Goal: Task Accomplishment & Management: Manage account settings

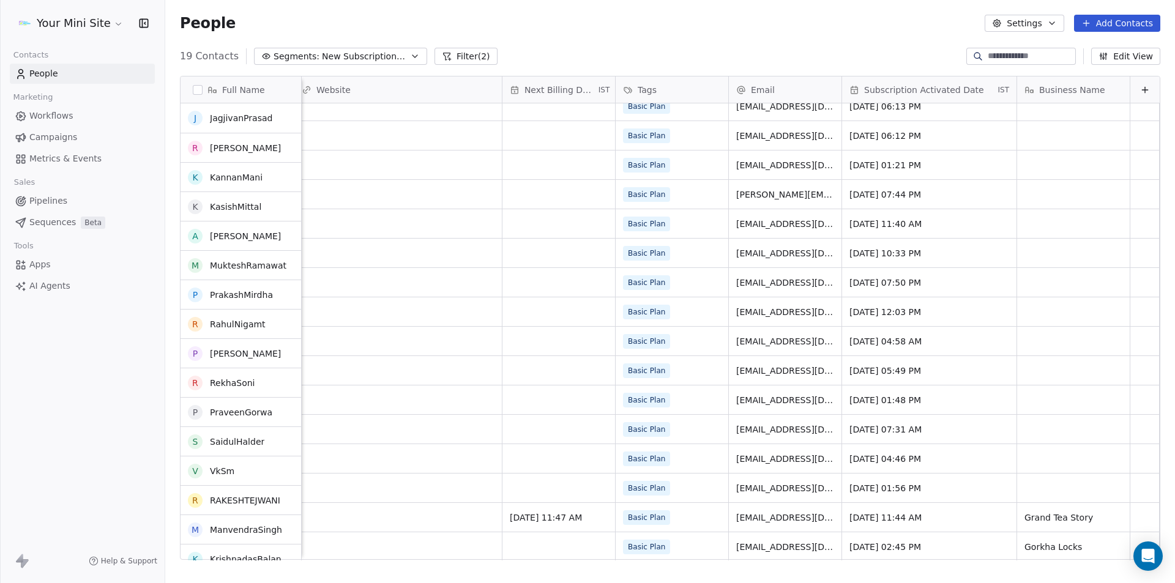
scroll to position [101, 0]
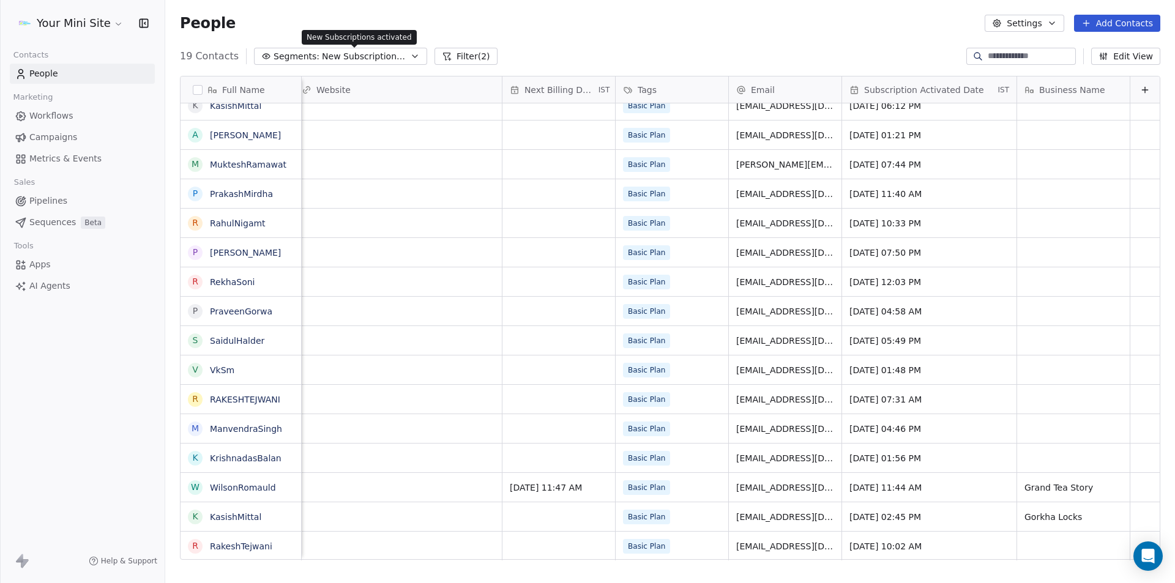
click at [374, 58] on span "New Subscriptions activated" at bounding box center [365, 56] width 86 height 13
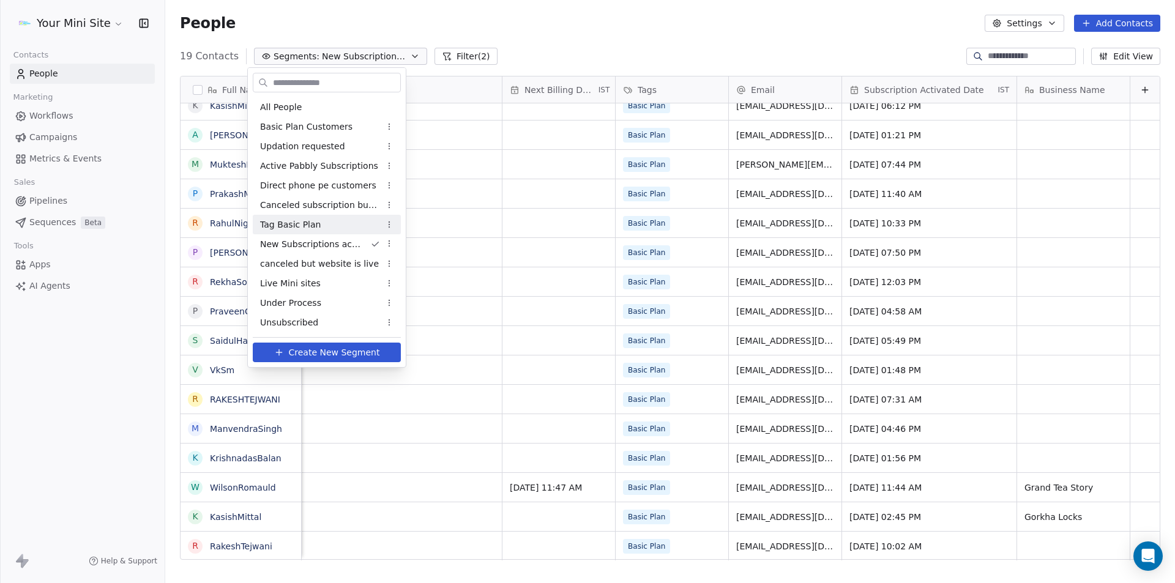
click at [291, 226] on span "Tag Basic Plan" at bounding box center [290, 224] width 61 height 13
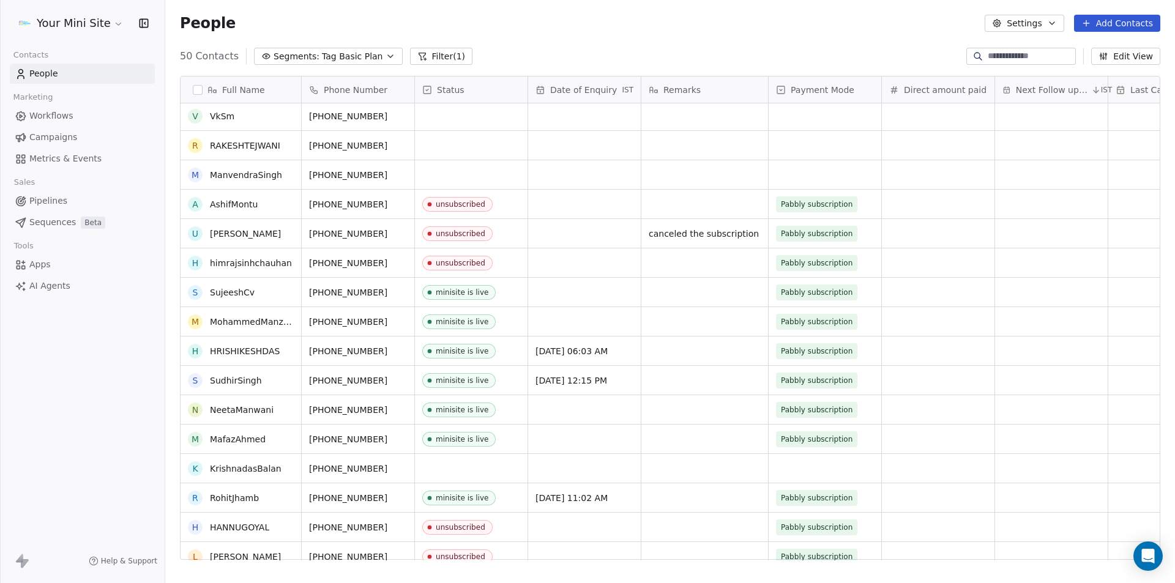
scroll to position [918, 0]
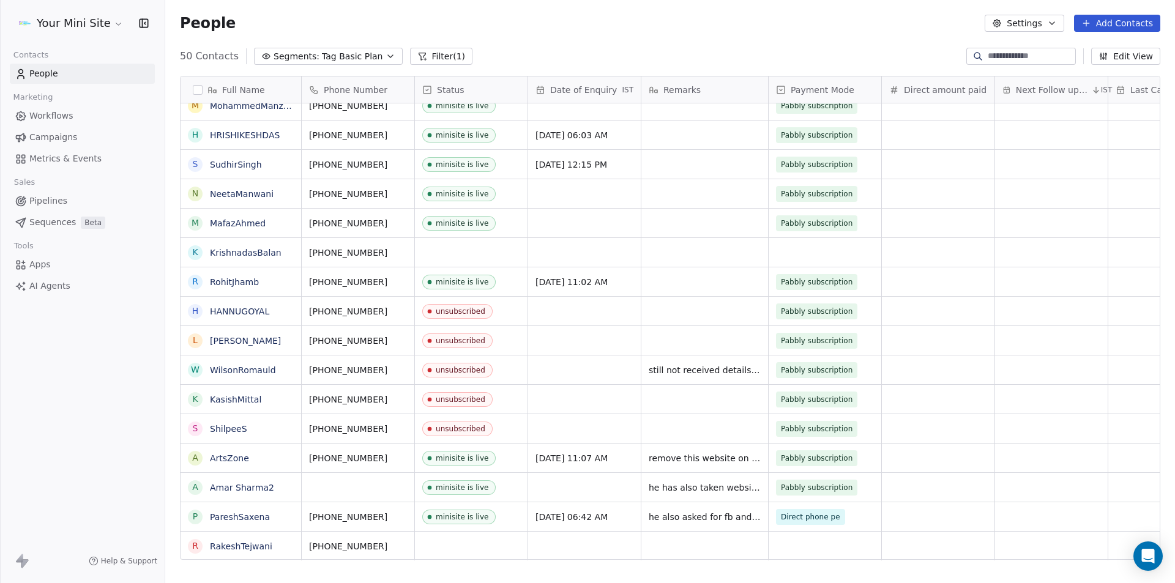
click at [100, 497] on div "Your Mini Site Contacts People Marketing Workflows Campaigns Metrics & Events S…" at bounding box center [82, 291] width 165 height 583
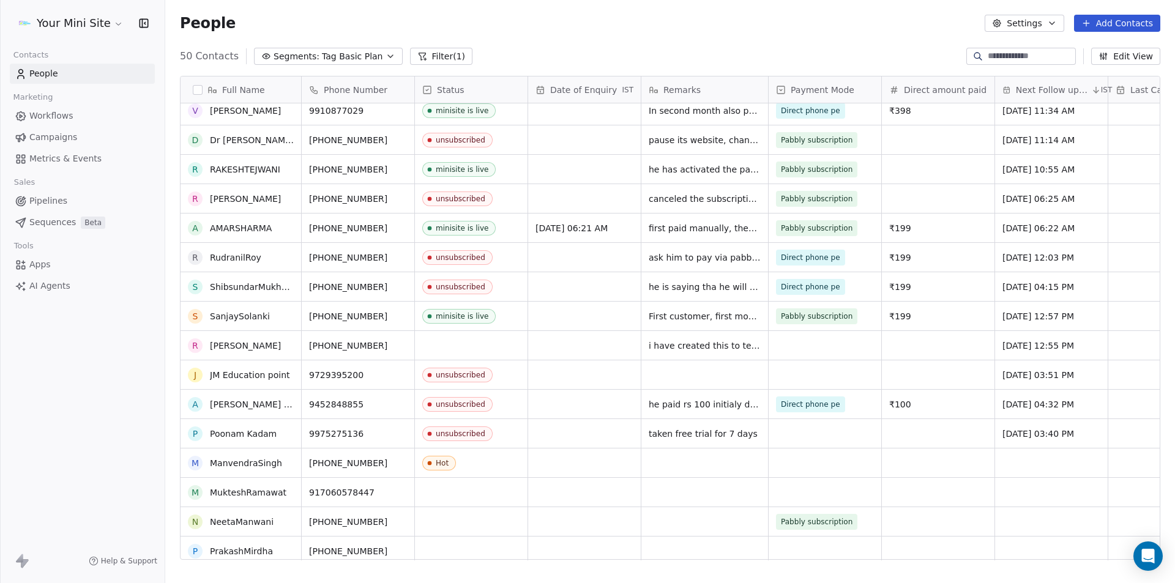
scroll to position [155, 0]
click at [353, 58] on span "Tag Basic Plan" at bounding box center [352, 56] width 61 height 13
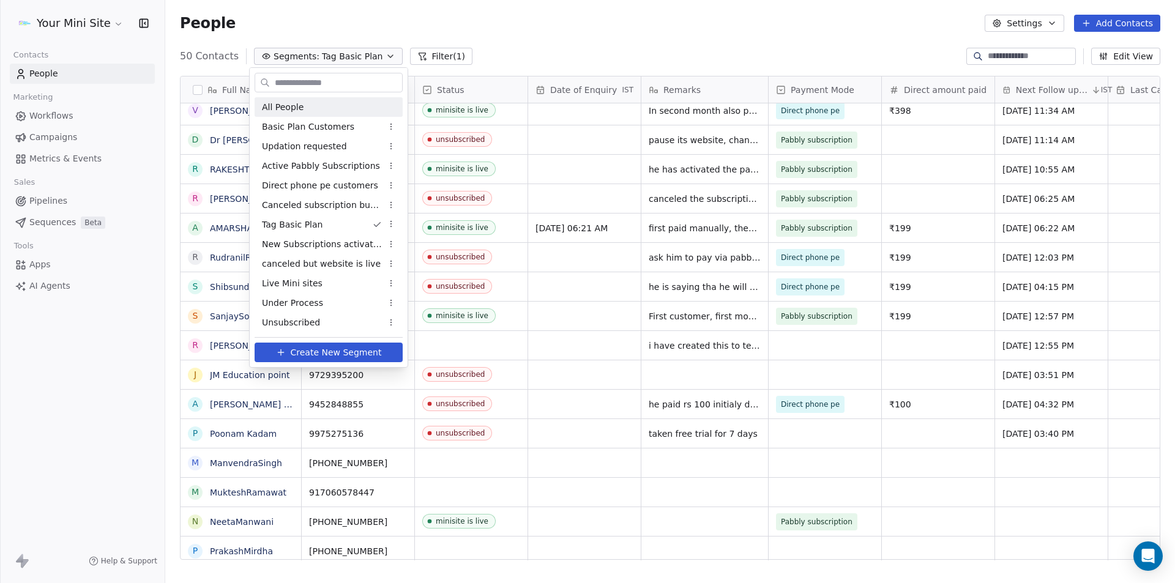
click at [284, 99] on div "All People" at bounding box center [328, 107] width 148 height 20
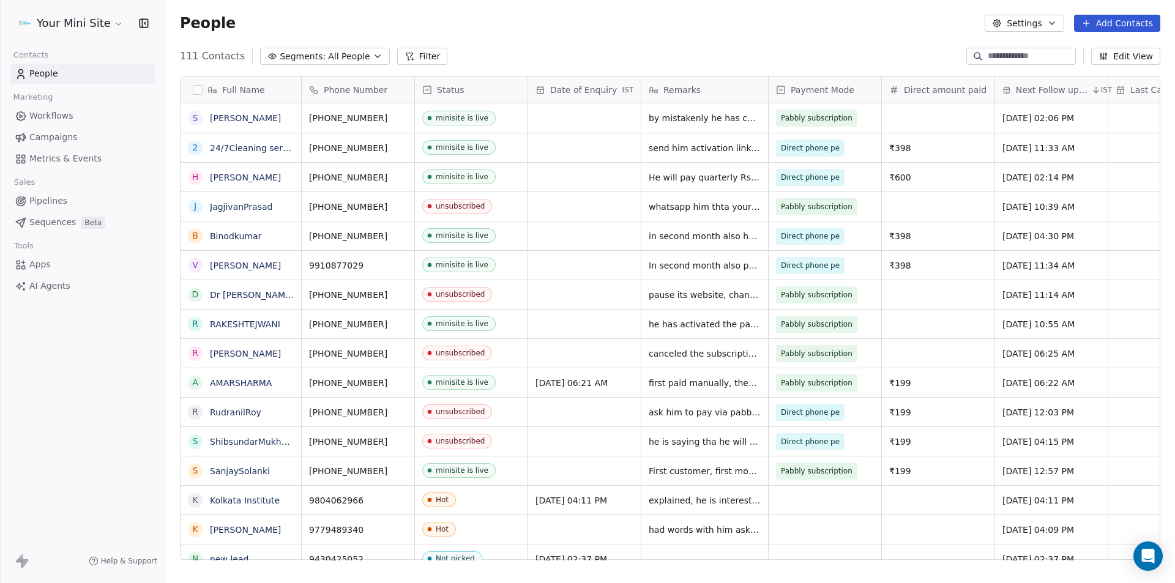
scroll to position [503, 1000]
click at [990, 56] on input at bounding box center [1030, 56] width 86 height 12
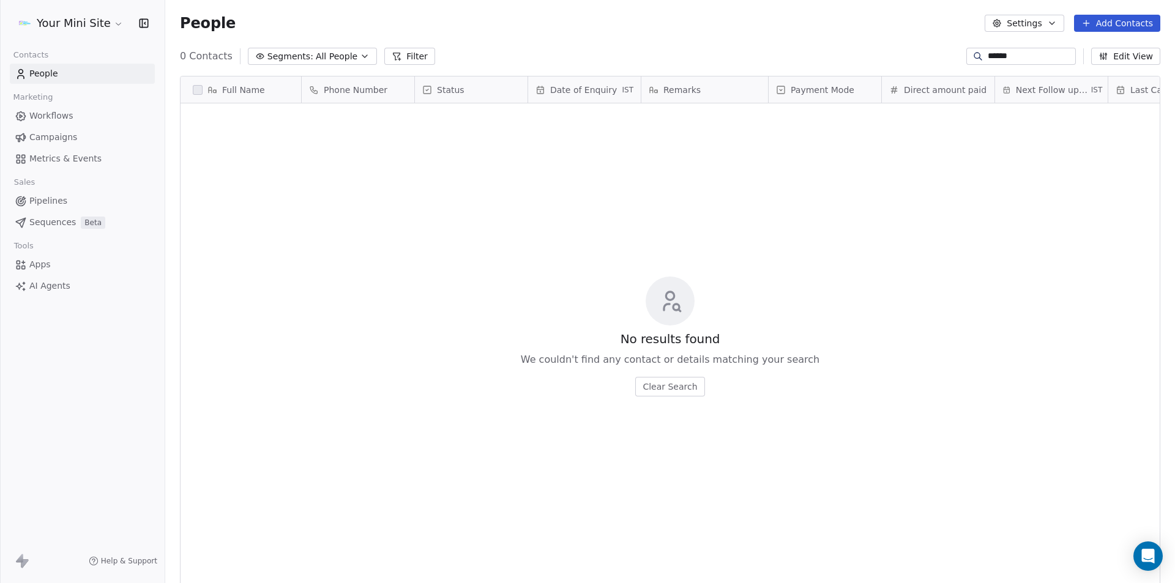
drag, startPoint x: 1006, startPoint y: 51, endPoint x: 918, endPoint y: 51, distance: 88.7
click at [918, 51] on div "0 Contacts Segments: All People Filter ****** Edit View" at bounding box center [669, 56] width 1009 height 20
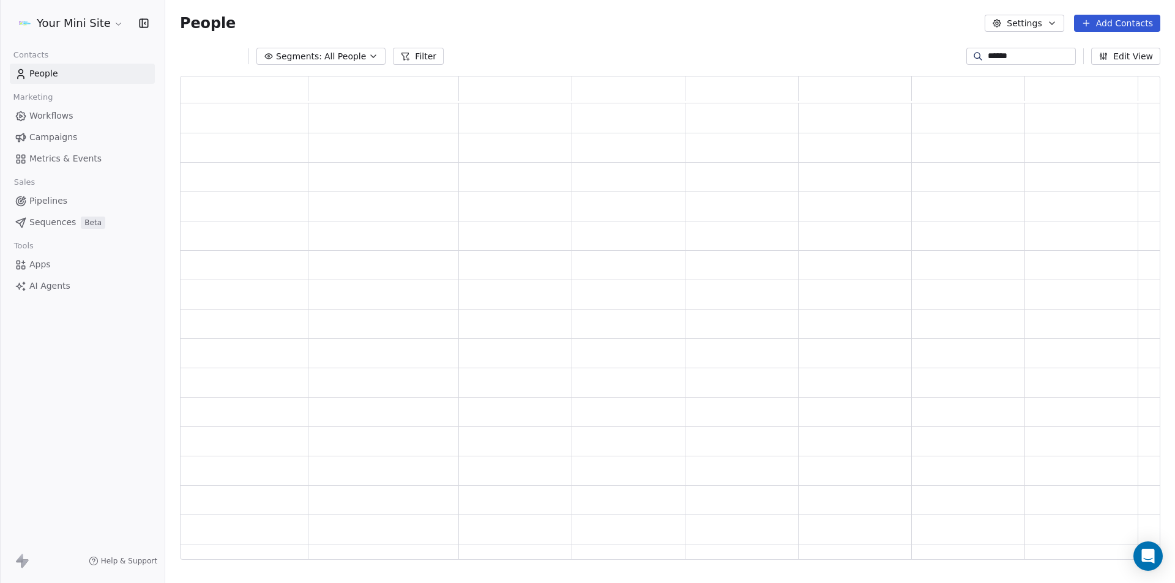
scroll to position [474, 971]
type input "*******"
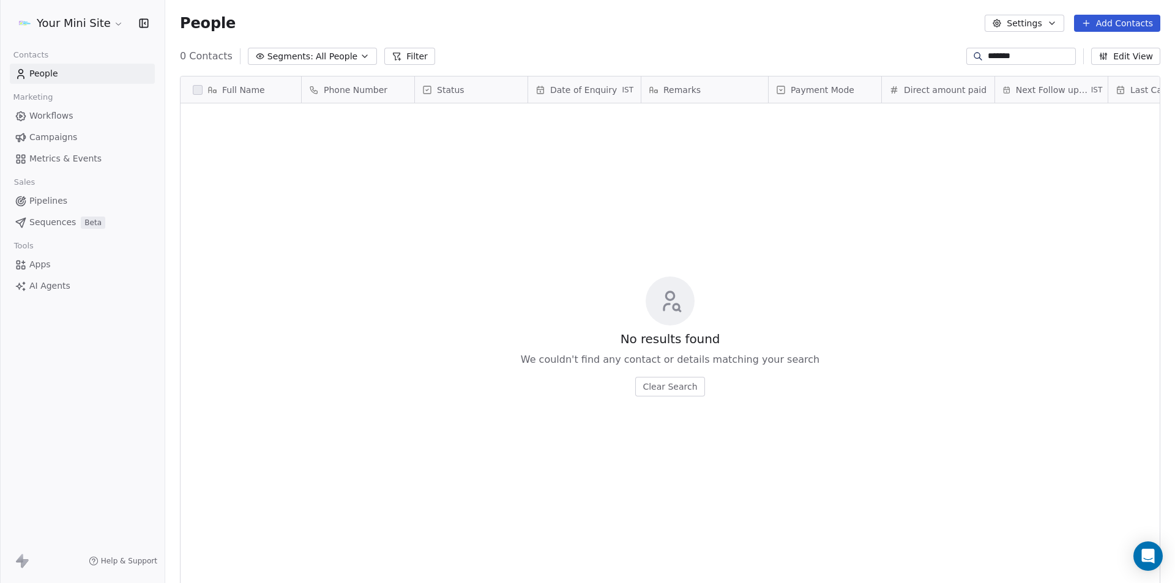
drag, startPoint x: 1008, startPoint y: 58, endPoint x: 924, endPoint y: 58, distance: 83.2
click at [924, 58] on div "0 Contacts Segments: All People Filter ******* Edit View" at bounding box center [669, 56] width 1009 height 20
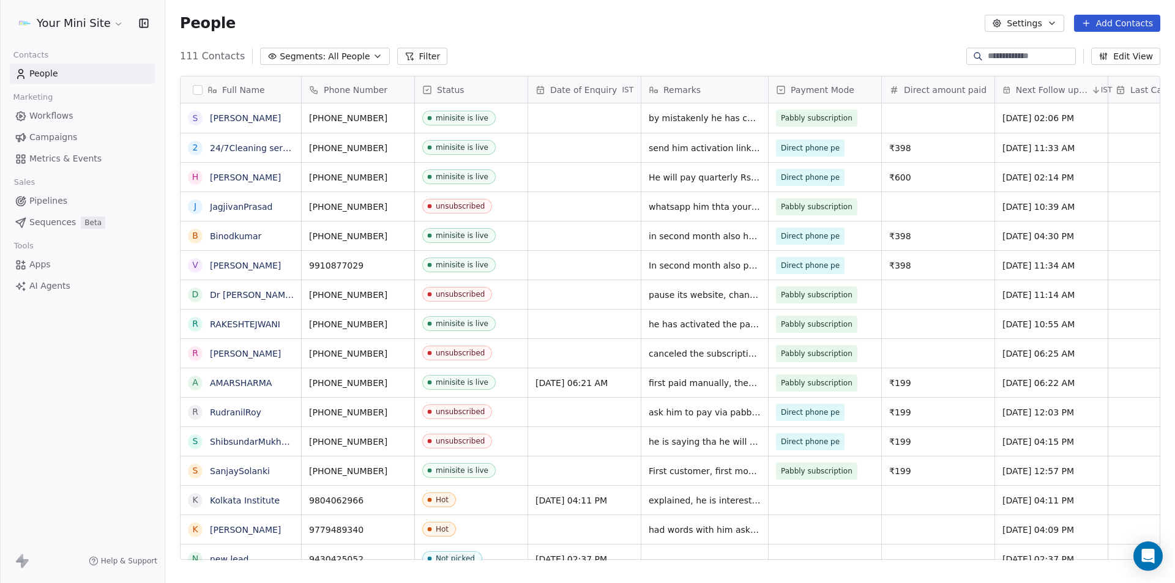
click at [528, 27] on div "People Settings Add Contacts" at bounding box center [670, 23] width 980 height 17
click at [1024, 52] on input at bounding box center [1030, 56] width 86 height 12
paste input "**********"
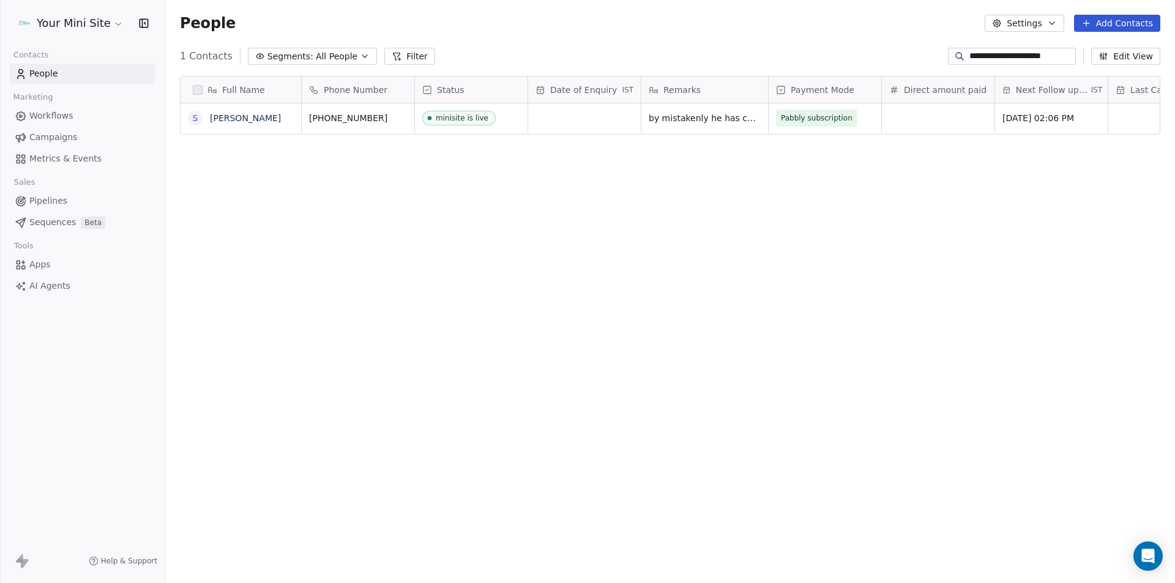
scroll to position [503, 1000]
type input "**********"
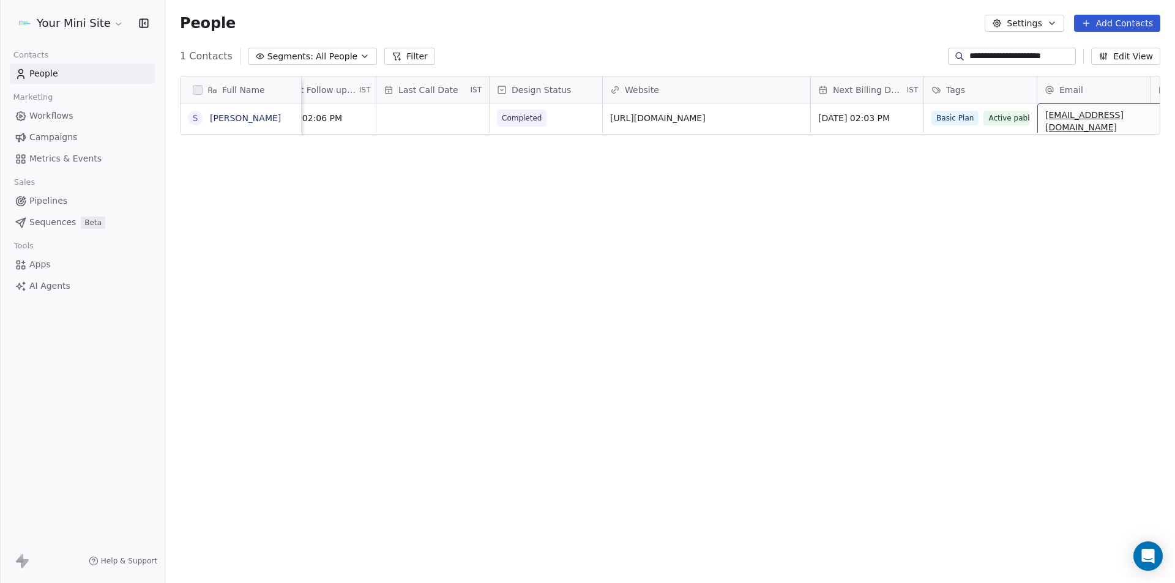
scroll to position [0, 907]
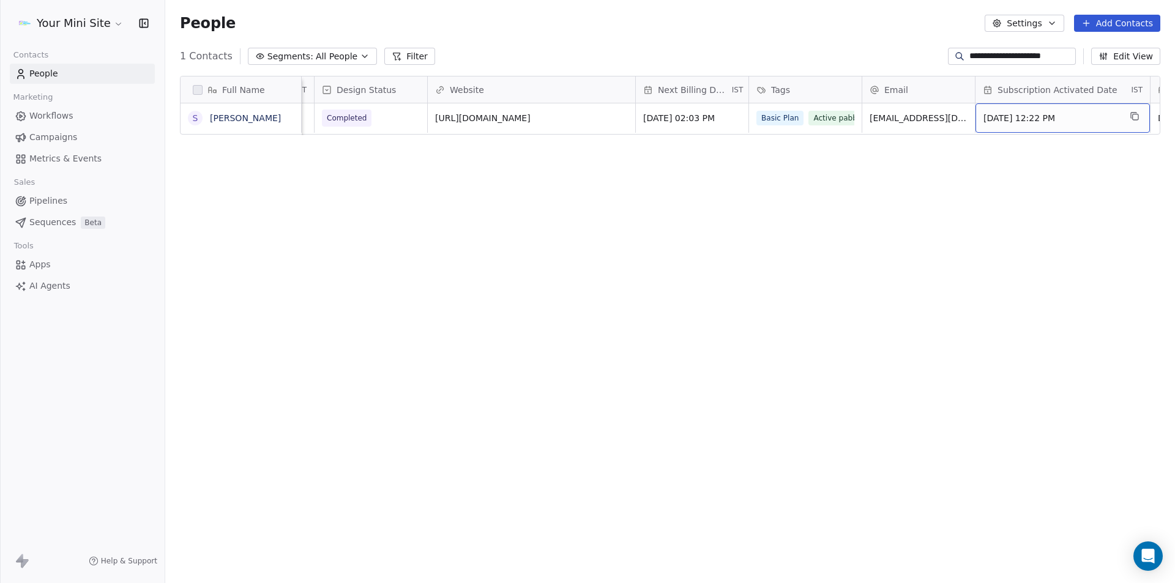
click at [999, 115] on span "[DATE] 12:22 PM" at bounding box center [1051, 118] width 136 height 12
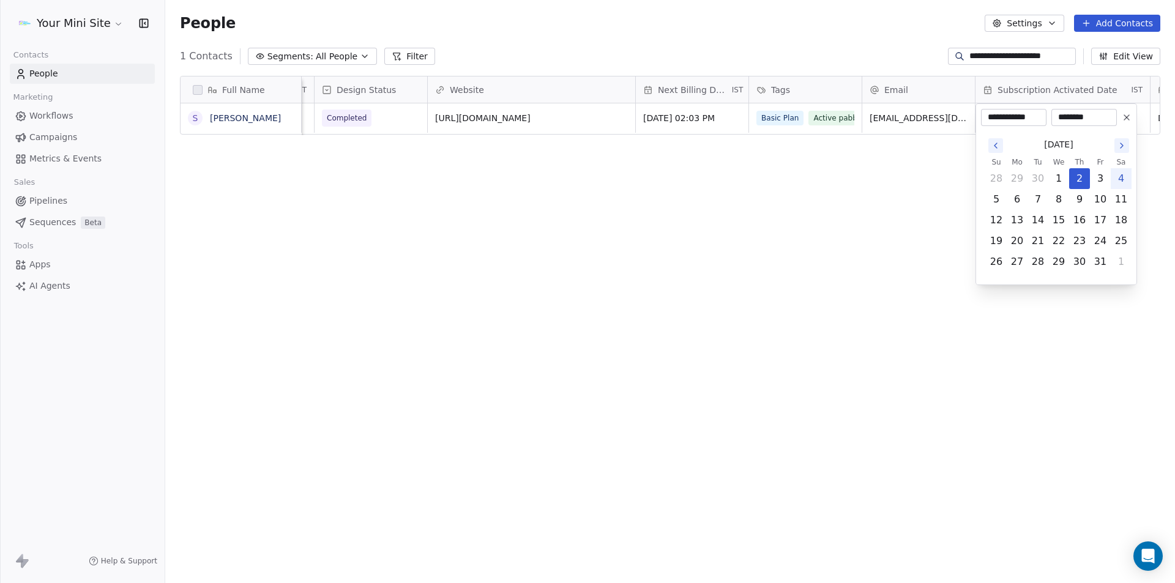
click at [998, 147] on icon "Go to the Previous Month" at bounding box center [995, 146] width 10 height 10
click at [1042, 243] on button "23" at bounding box center [1038, 241] width 20 height 20
type input "**********"
click at [732, 273] on html "**********" at bounding box center [587, 291] width 1175 height 583
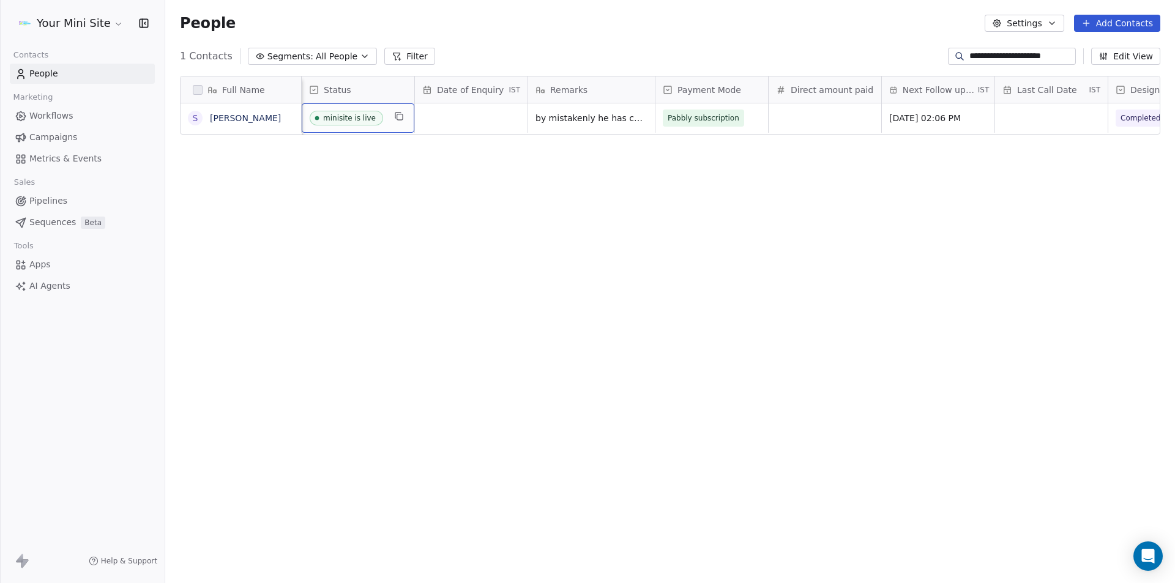
scroll to position [0, 0]
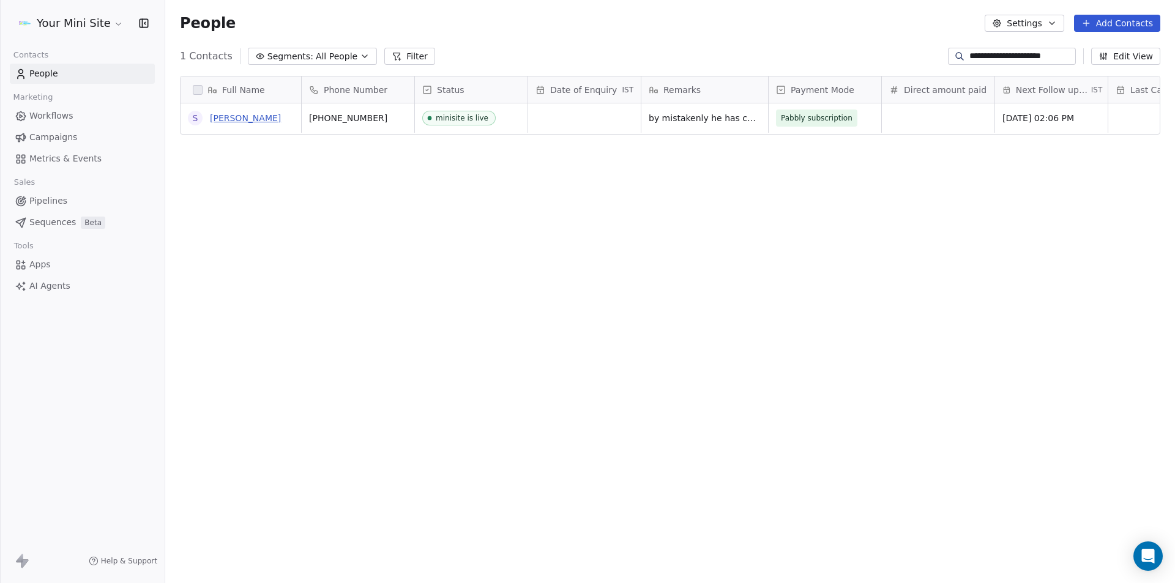
click at [240, 121] on link "[PERSON_NAME]" at bounding box center [245, 118] width 71 height 10
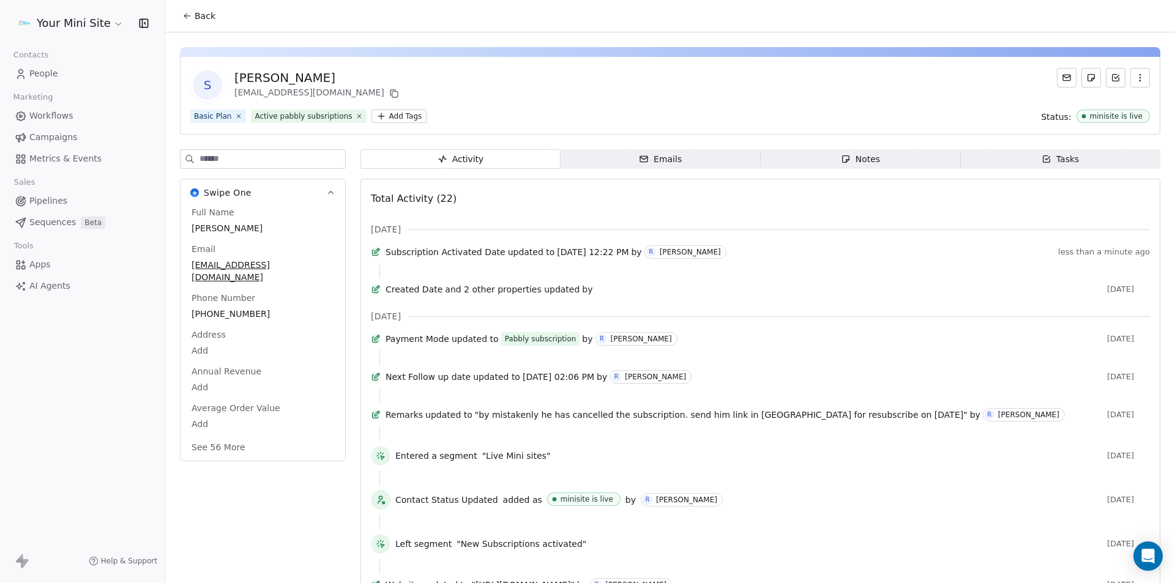
click at [258, 226] on span "[PERSON_NAME]" at bounding box center [262, 228] width 143 height 12
click at [255, 231] on span "[PERSON_NAME]" at bounding box center [262, 229] width 141 height 12
type textarea "*"
type textarea "******"
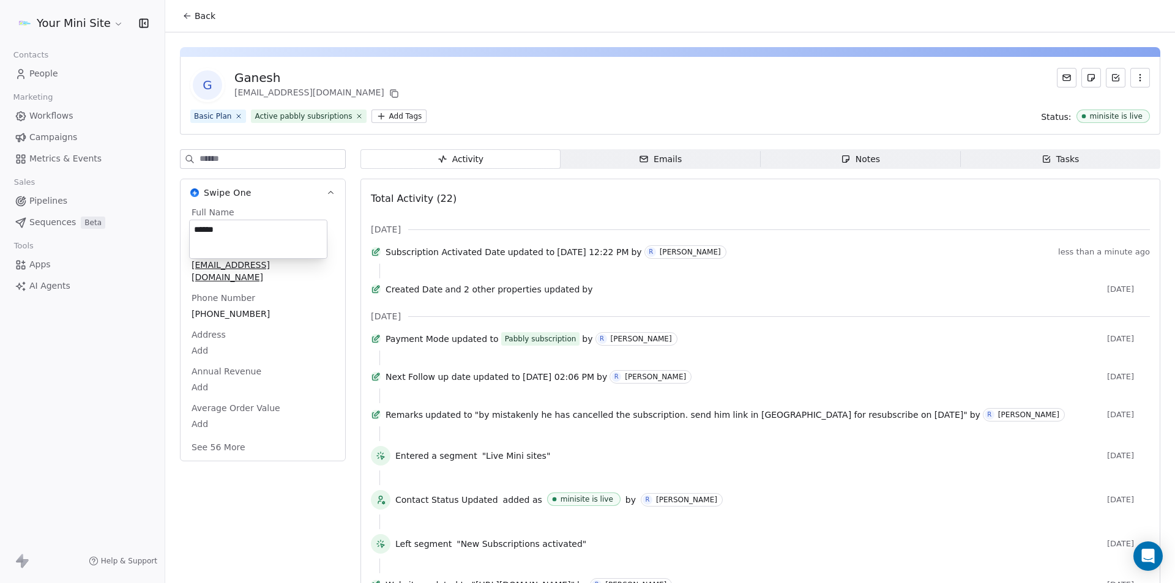
click at [457, 123] on html "Your Mini Site Contacts People Marketing Workflows Campaigns Metrics & Events S…" at bounding box center [587, 291] width 1175 height 583
click at [479, 113] on div "Basic Plan Active pabbly subsriptions Add Tags Status: minisite is live" at bounding box center [669, 115] width 959 height 13
click at [61, 69] on link "People" at bounding box center [82, 74] width 145 height 20
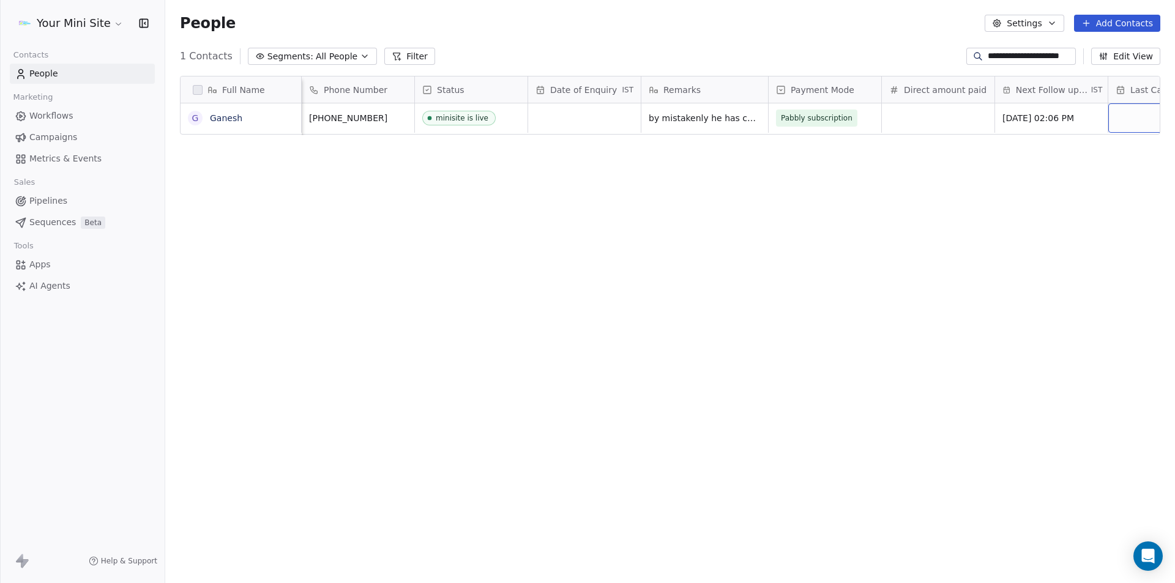
scroll to position [0, 71]
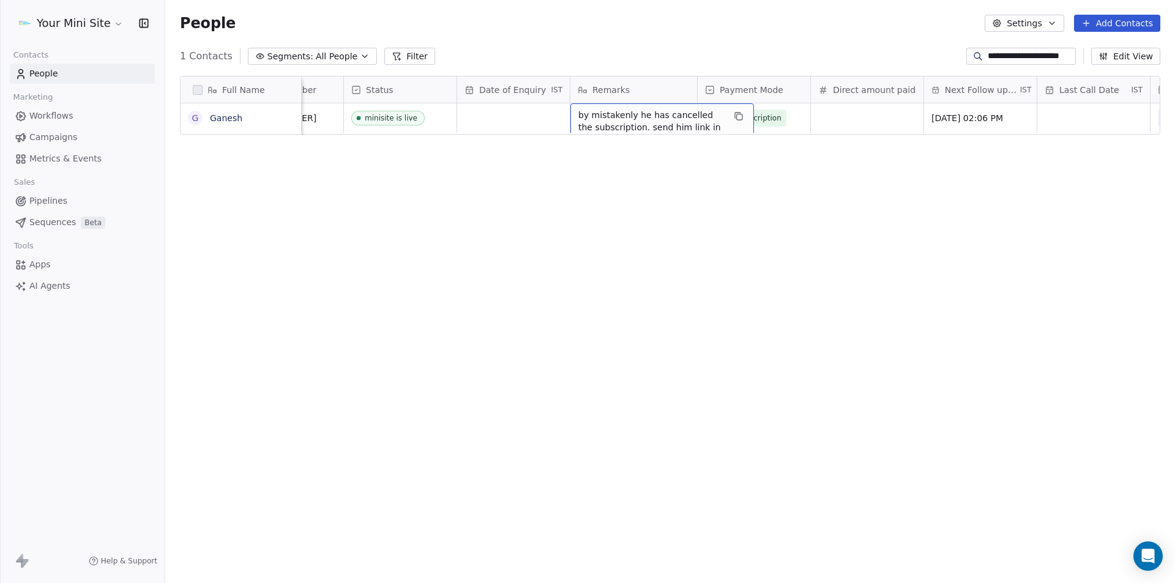
click at [699, 126] on span "by mistakenly he has cancelled the subscription. send him link in [GEOGRAPHIC_D…" at bounding box center [651, 133] width 146 height 49
click at [699, 117] on span "by mistakenly he has cancelled the subscription. send him link in [GEOGRAPHIC_D…" at bounding box center [651, 133] width 146 height 49
click at [696, 117] on span "by mistakenly he has cancelled the subscription. send him link in [GEOGRAPHIC_D…" at bounding box center [651, 133] width 146 height 49
click at [694, 118] on span "by mistakenly he has cancelled the subscription. send him link in [GEOGRAPHIC_D…" at bounding box center [651, 133] width 146 height 49
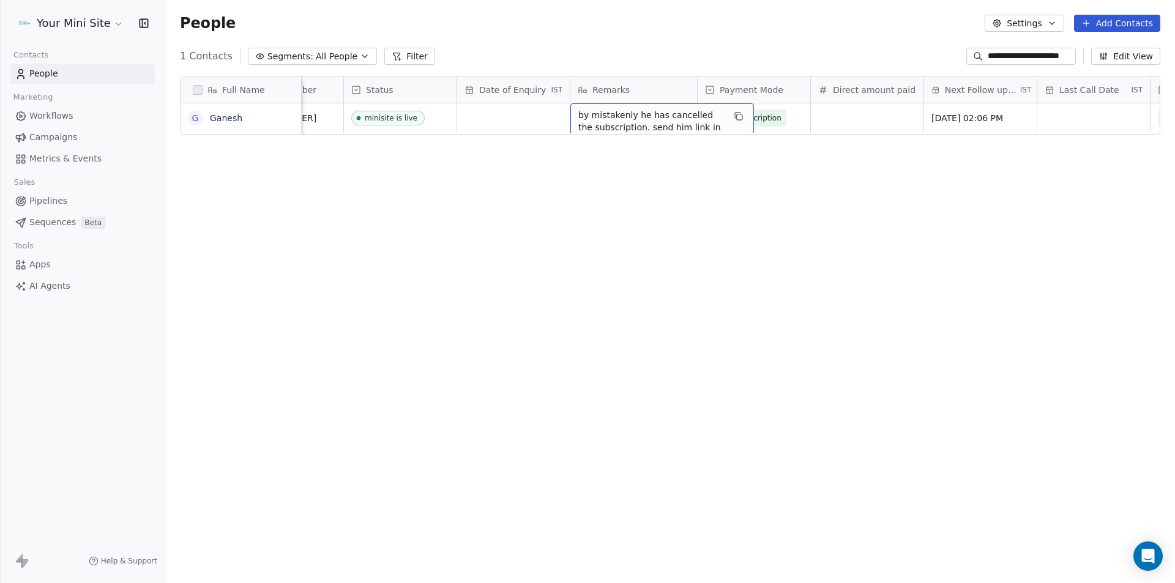
click at [690, 121] on span "by mistakenly he has cancelled the subscription. send him link in [GEOGRAPHIC_D…" at bounding box center [651, 133] width 146 height 49
click at [691, 120] on span "by mistakenly he has cancelled the subscription. send him link in [GEOGRAPHIC_D…" at bounding box center [651, 133] width 146 height 49
click at [670, 288] on html "**********" at bounding box center [587, 291] width 1175 height 583
click at [642, 110] on span "by mistakenly he has cancelled the subscription. send him link in [GEOGRAPHIC_D…" at bounding box center [651, 133] width 146 height 49
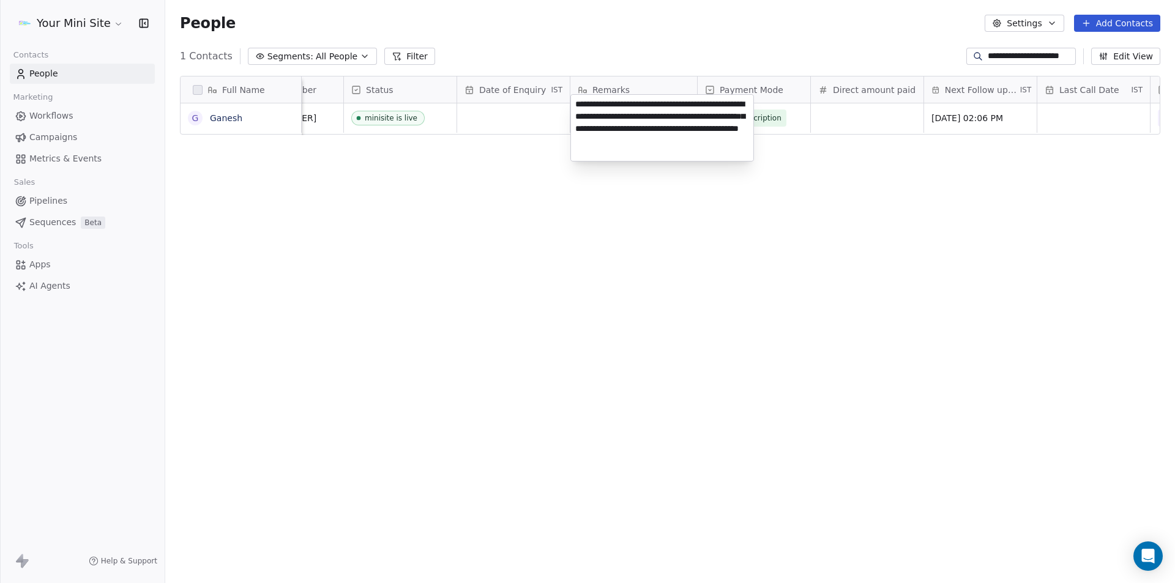
type textarea "**********"
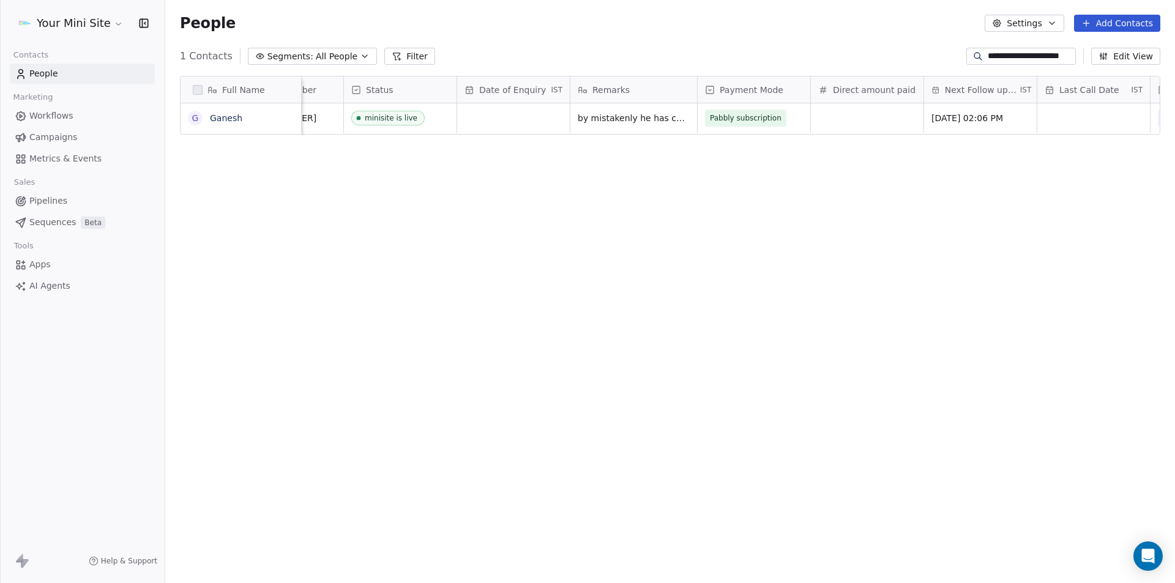
click at [492, 260] on div "Full Name [PERSON_NAME] Phone Number Status Date of Enquiry IST Remarks Payment…" at bounding box center [669, 322] width 1009 height 513
click at [431, 203] on div "Full Name [PERSON_NAME] Phone Number Status Date of Enquiry IST Remarks Payment…" at bounding box center [669, 322] width 1009 height 513
click at [518, 314] on div "Full Name [PERSON_NAME] Phone Number Status Date of Enquiry IST Remarks Payment…" at bounding box center [669, 322] width 1009 height 513
click at [631, 270] on div "Full Name [PERSON_NAME] Phone Number Status Date of Enquiry IST Remarks Payment…" at bounding box center [669, 322] width 1009 height 513
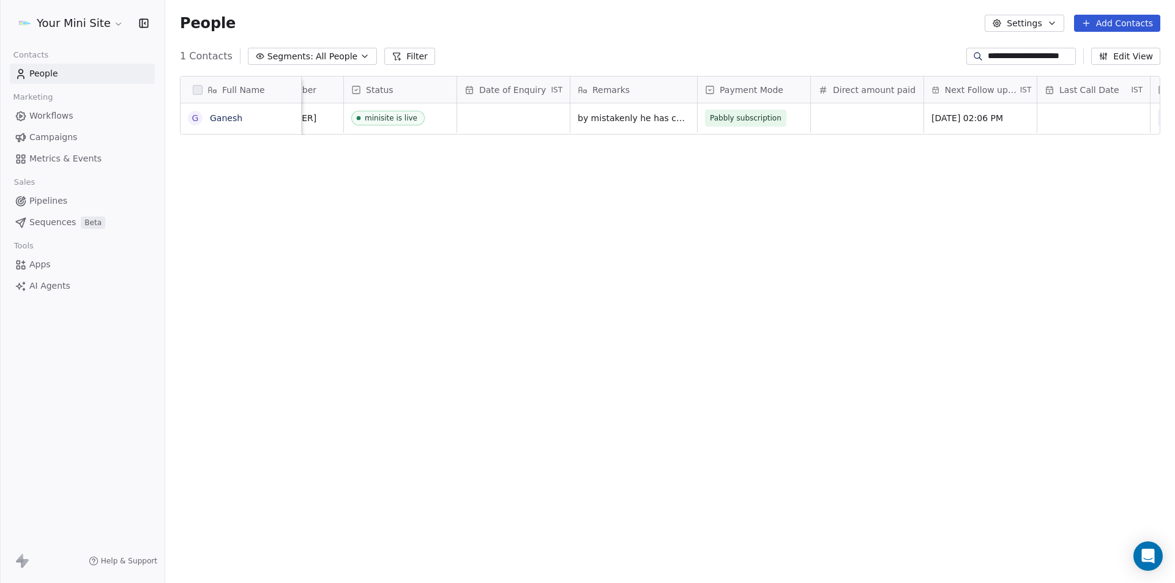
click at [287, 260] on div "Full Name [PERSON_NAME] Phone Number Status Date of Enquiry IST Remarks Payment…" at bounding box center [669, 322] width 1009 height 513
click at [51, 76] on span "People" at bounding box center [43, 73] width 29 height 13
click at [288, 65] on div "**********" at bounding box center [669, 56] width 1009 height 20
click at [286, 56] on span "Segments:" at bounding box center [290, 56] width 46 height 13
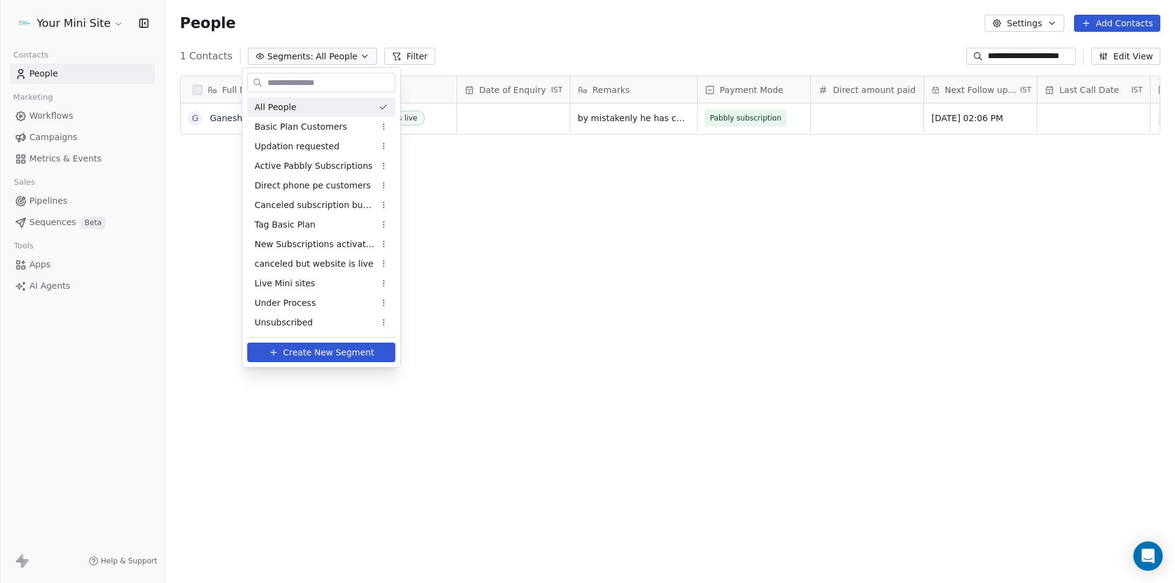
click at [265, 105] on span "All People" at bounding box center [275, 107] width 42 height 13
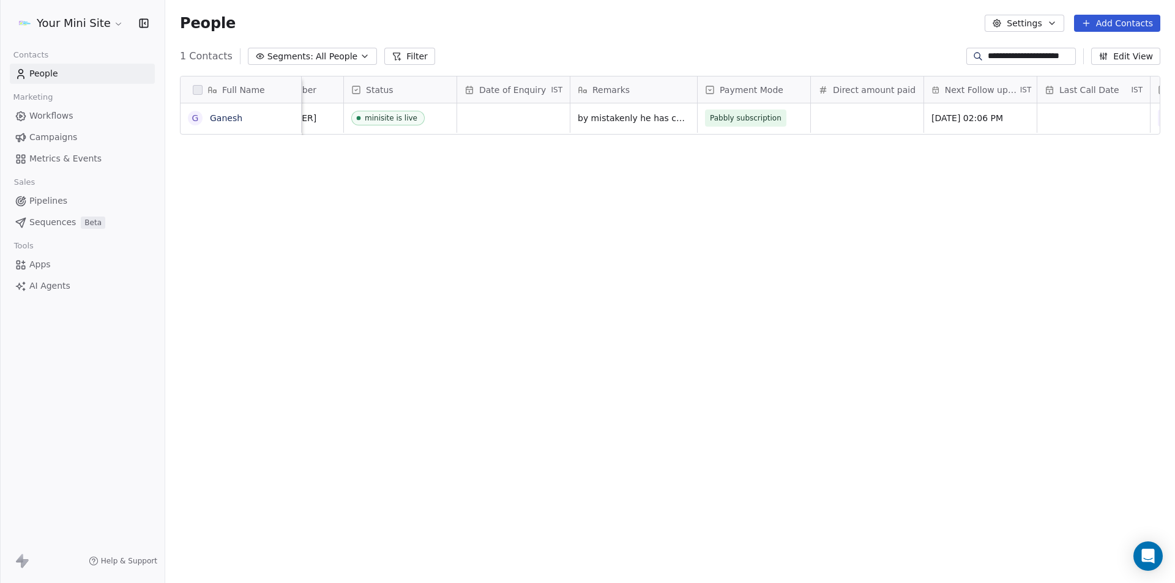
click at [302, 51] on span "Segments:" at bounding box center [290, 56] width 46 height 13
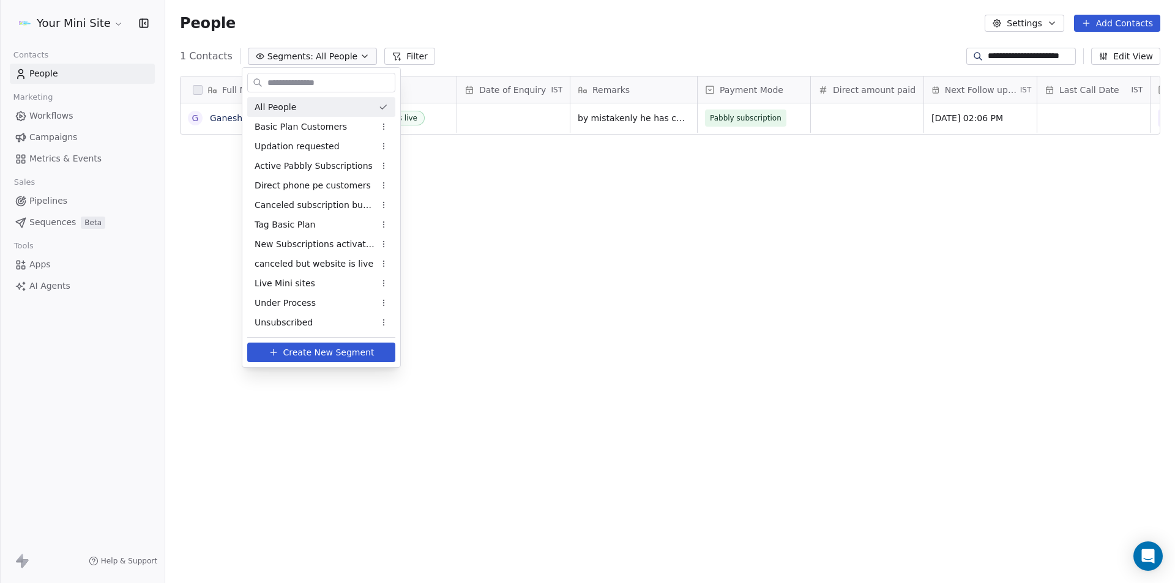
click at [267, 105] on span "All People" at bounding box center [275, 107] width 42 height 13
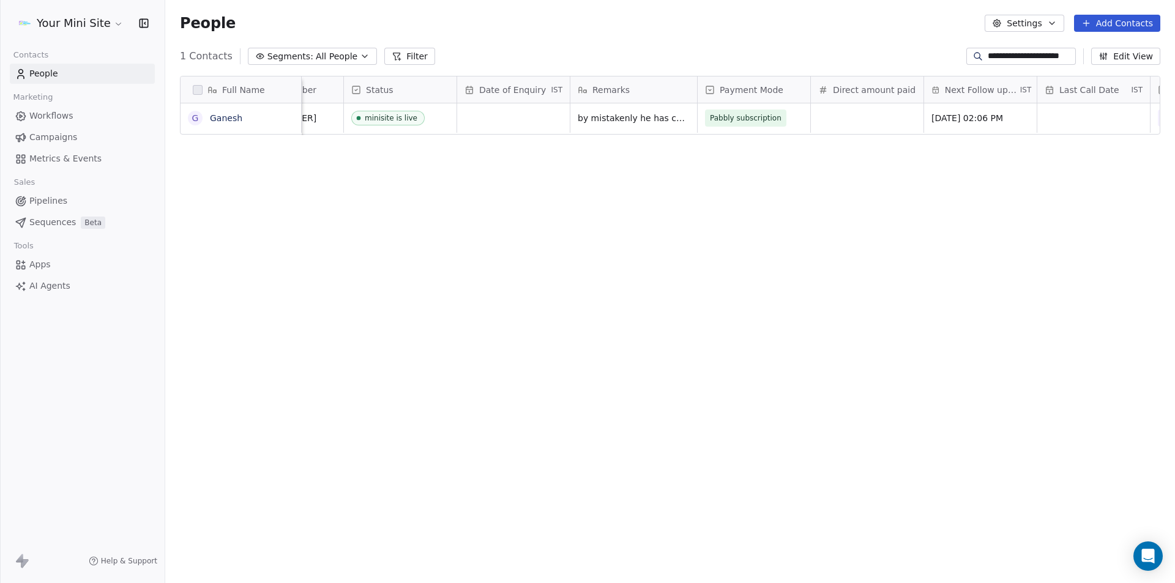
click at [635, 231] on div "Full Name [PERSON_NAME] Phone Number Status Date of Enquiry IST Remarks Payment…" at bounding box center [669, 322] width 1009 height 513
click at [442, 207] on div "Full Name [PERSON_NAME] Phone Number Status Date of Enquiry IST Remarks Payment…" at bounding box center [669, 322] width 1009 height 513
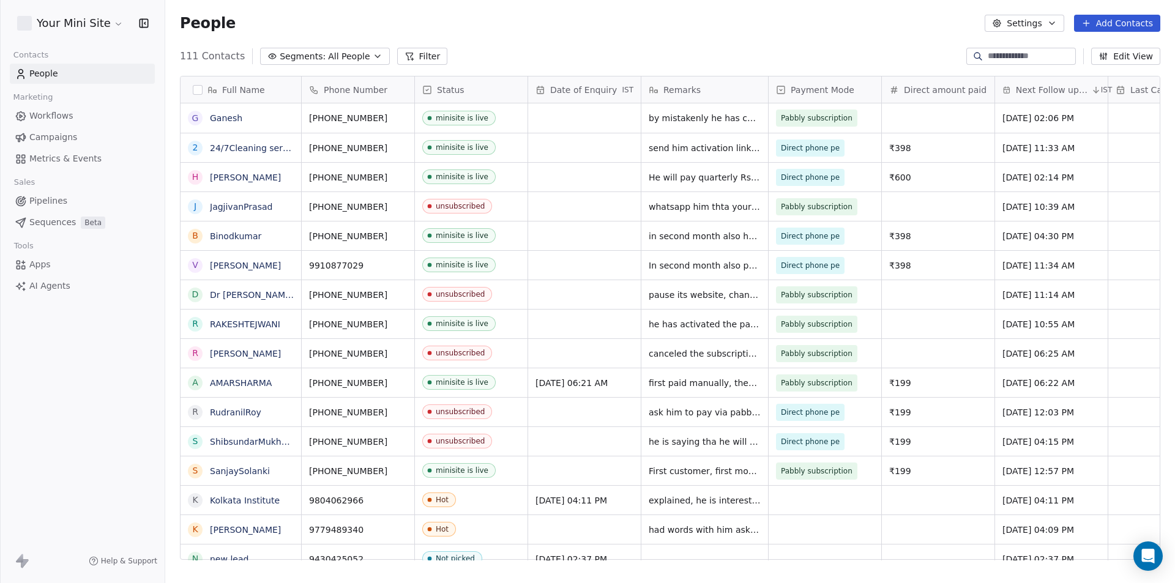
scroll to position [503, 1000]
click at [1102, 26] on button "Add Contacts" at bounding box center [1117, 23] width 86 height 17
click at [1113, 53] on span "Create new contact" at bounding box center [1123, 49] width 84 height 13
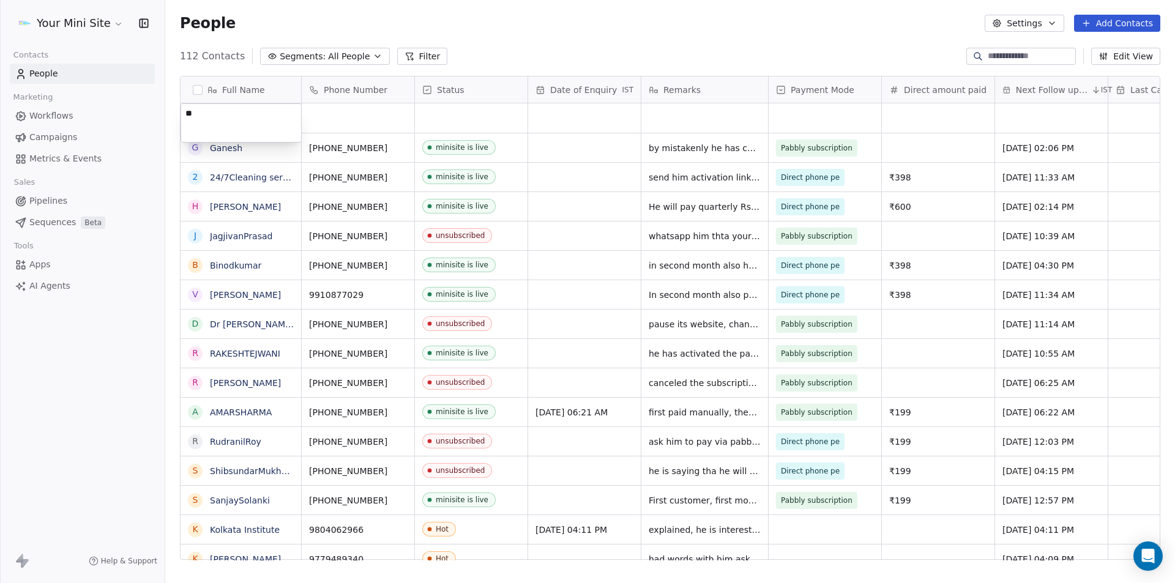
type textarea "*"
type textarea "**********"
click at [345, 117] on html "Your Mini Site Contacts People Marketing Workflows Campaigns Metrics & Events S…" at bounding box center [587, 291] width 1175 height 583
click at [217, 118] on link "Sanjeev Kumar" at bounding box center [245, 118] width 71 height 10
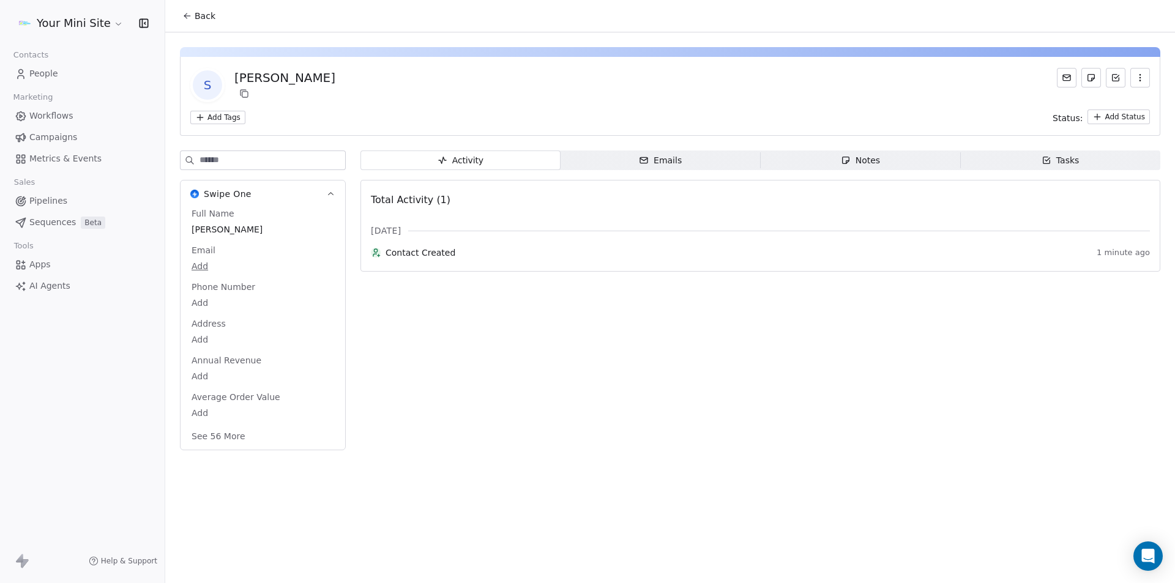
click at [201, 300] on body "Your Mini Site Contacts People Marketing Workflows Campaigns Metrics & Events S…" at bounding box center [587, 291] width 1175 height 583
click at [203, 306] on input at bounding box center [257, 311] width 132 height 24
type input "**********"
click at [229, 118] on html "**********" at bounding box center [587, 291] width 1175 height 583
click at [229, 118] on html "Your Mini Site Contacts People Marketing Workflows Campaigns Metrics & Events S…" at bounding box center [587, 291] width 1175 height 583
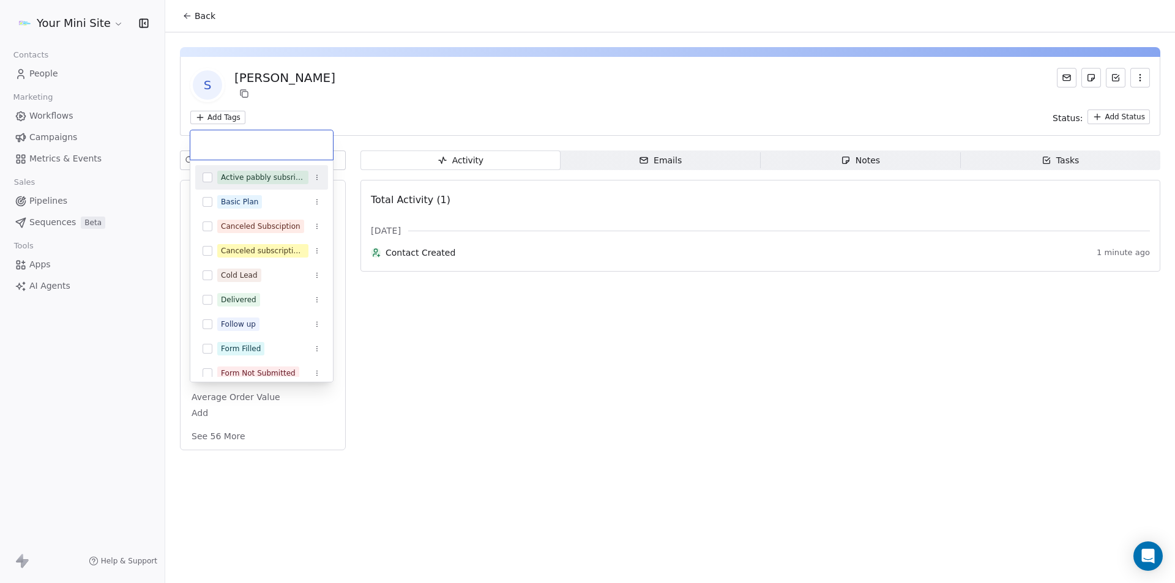
click at [210, 176] on button "Suggestions" at bounding box center [207, 178] width 10 height 10
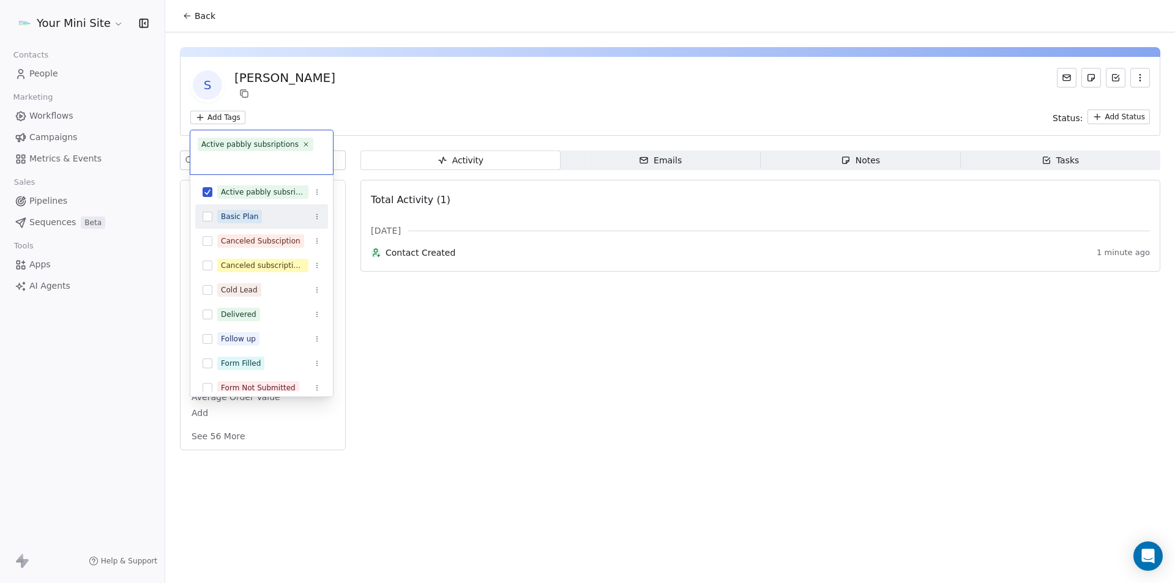
click at [207, 221] on button "Suggestions" at bounding box center [207, 217] width 10 height 10
click at [458, 111] on html "Your Mini Site Contacts People Marketing Workflows Campaigns Metrics & Events S…" at bounding box center [587, 291] width 1175 height 583
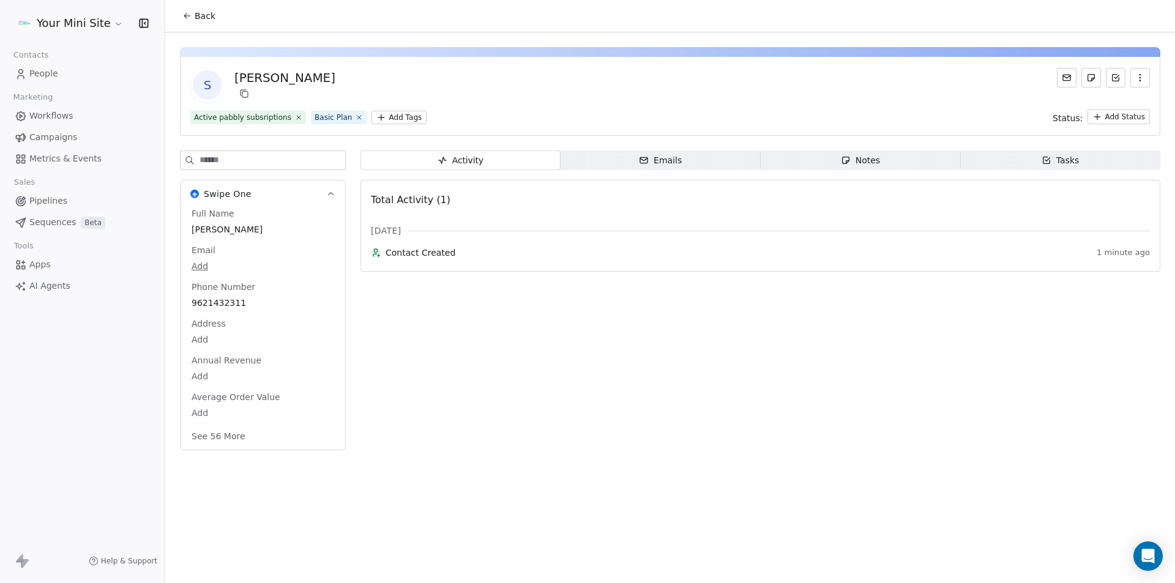
click at [1107, 114] on html "Your Mini Site Contacts People Marketing Workflows Campaigns Metrics & Events S…" at bounding box center [587, 291] width 1175 height 583
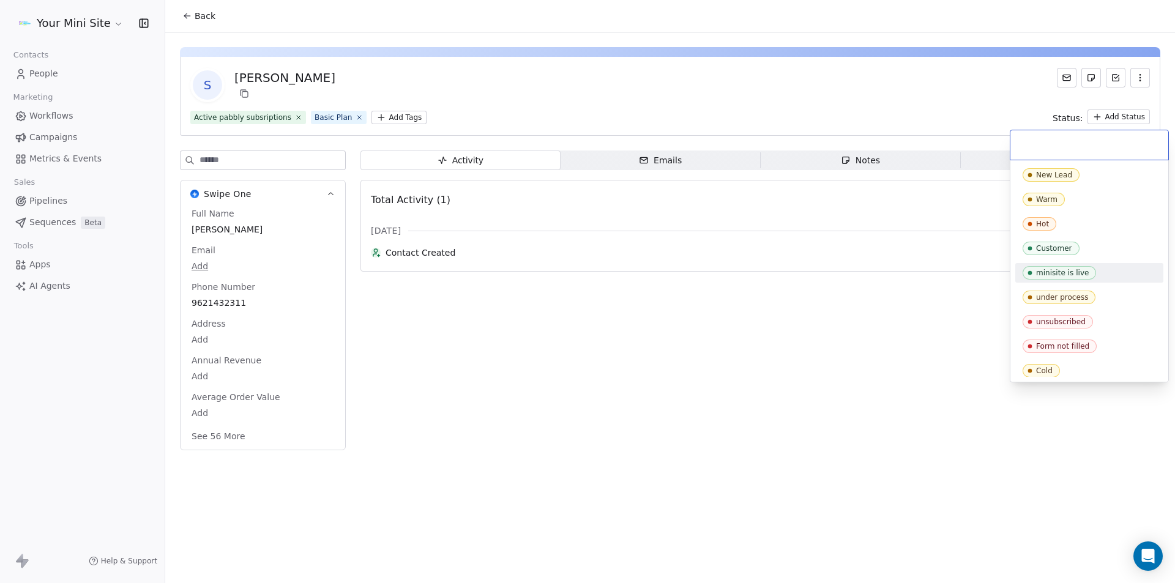
click at [1049, 270] on div "minisite is live" at bounding box center [1062, 273] width 53 height 9
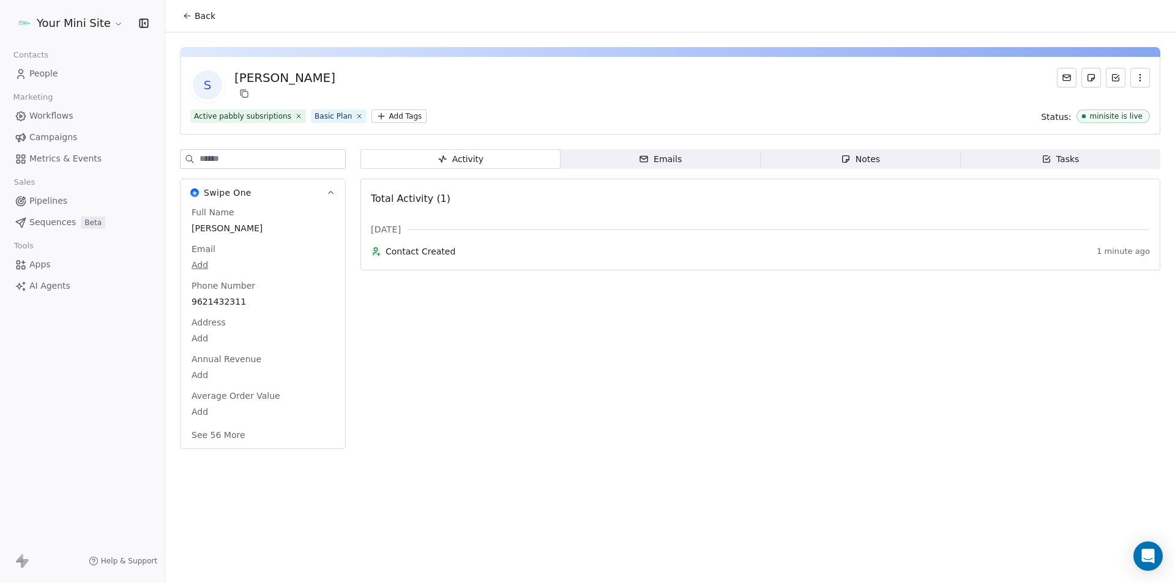
click at [503, 407] on div "Activity Activity Emails Emails Notes Notes Tasks Tasks Total Activity (1) Oct …" at bounding box center [760, 302] width 800 height 307
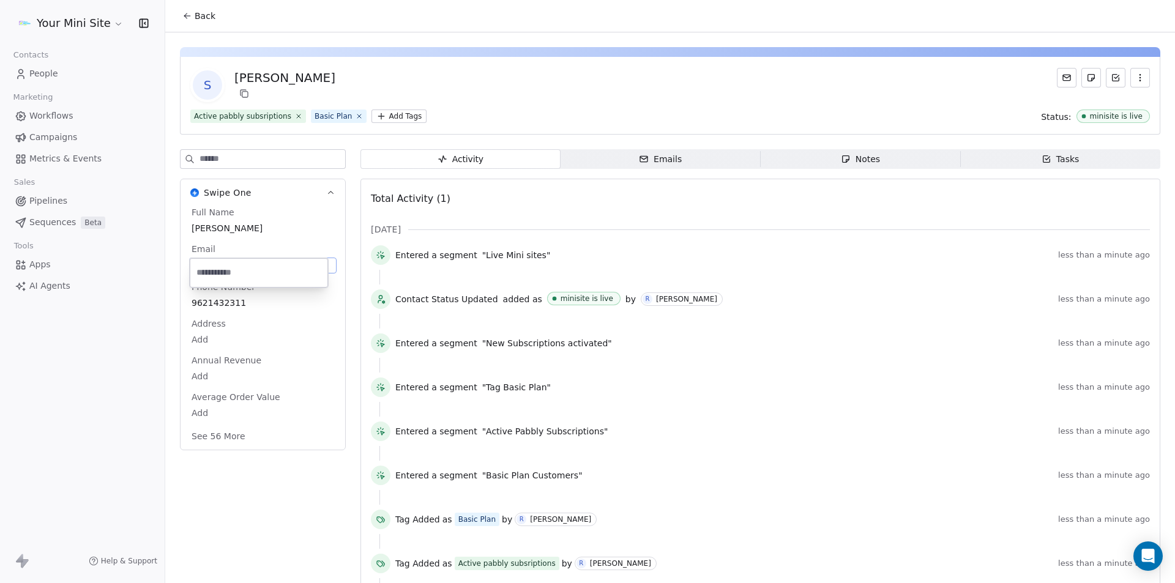
click at [196, 261] on body "Your Mini Site Contacts People Marketing Workflows Campaigns Metrics & Events S…" at bounding box center [587, 291] width 1175 height 583
click at [197, 261] on input "email" at bounding box center [258, 273] width 133 height 24
type input "**********"
drag, startPoint x: 264, startPoint y: 474, endPoint x: 229, endPoint y: 453, distance: 40.4
click at [263, 475] on html "Your Mini Site Contacts People Marketing Workflows Campaigns Metrics & Events S…" at bounding box center [587, 291] width 1175 height 583
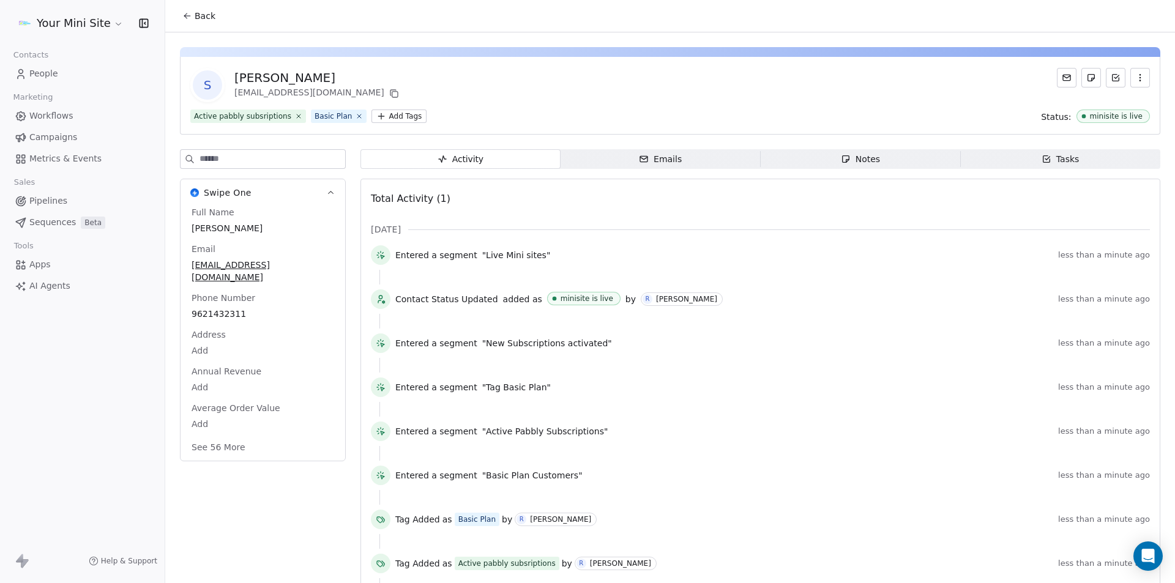
click at [218, 436] on button "See 56 More" at bounding box center [218, 447] width 69 height 22
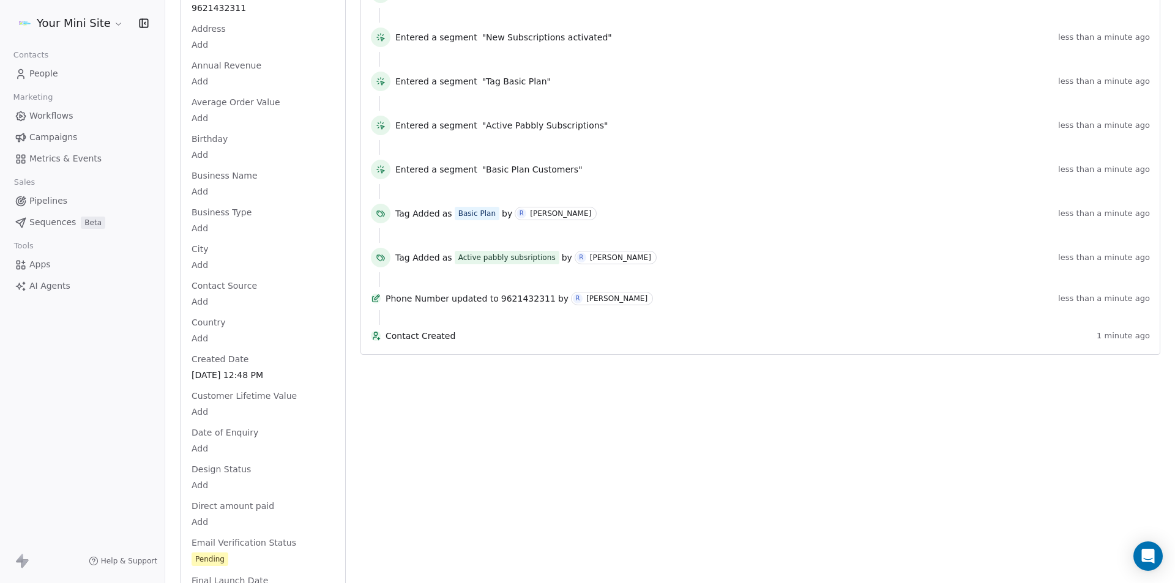
click at [201, 215] on html "Your Mini Site Contacts People Marketing Workflows Campaigns Metrics & Events S…" at bounding box center [587, 291] width 1175 height 583
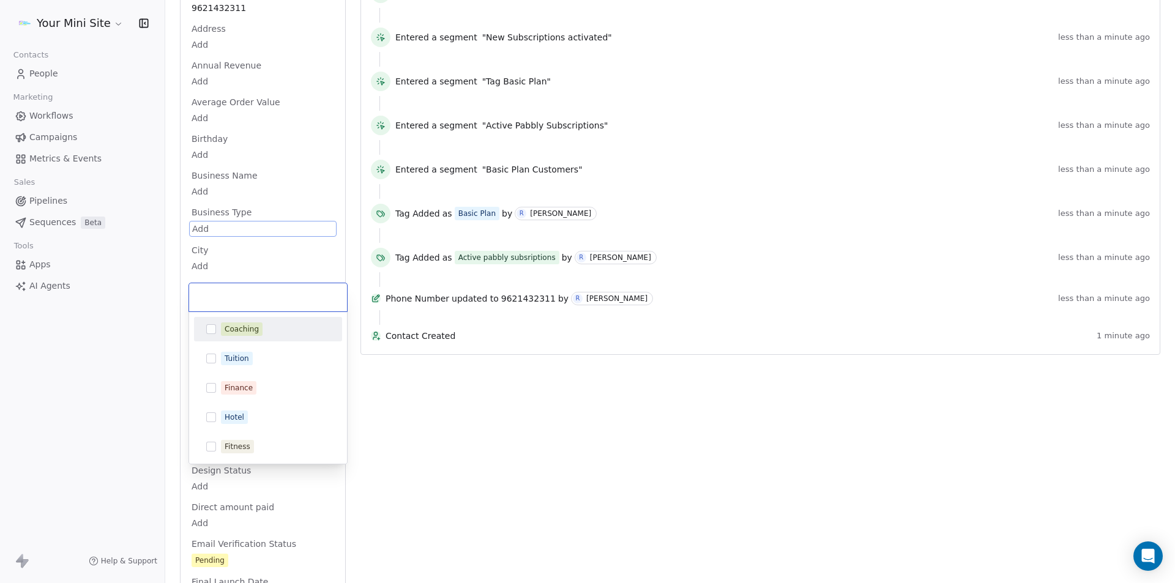
scroll to position [231, 0]
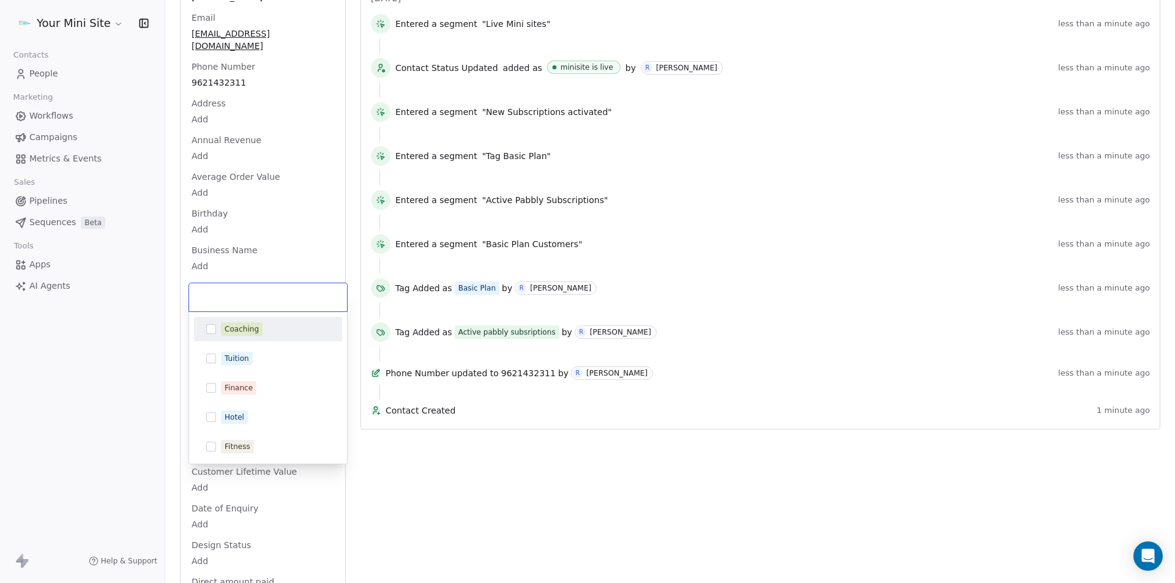
click at [210, 300] on input "text" at bounding box center [267, 297] width 143 height 13
click at [199, 249] on html "Your Mini Site Contacts People Marketing Workflows Campaigns Metrics & Events S…" at bounding box center [587, 291] width 1175 height 583
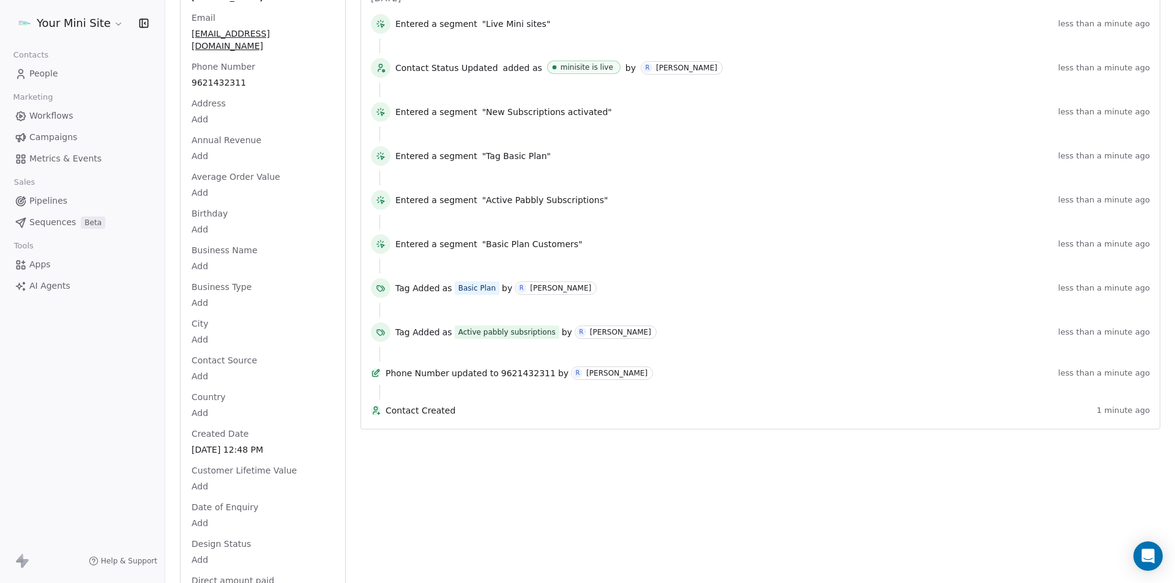
click at [198, 251] on html "Your Mini Site Contacts People Marketing Workflows Campaigns Metrics & Events S…" at bounding box center [587, 291] width 1175 height 583
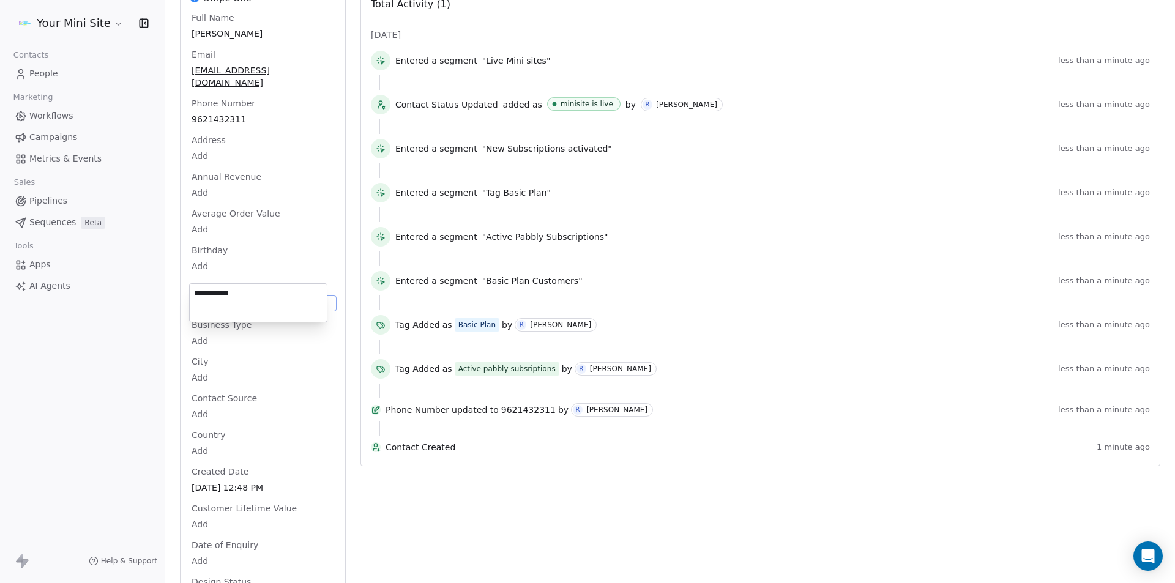
type textarea "**********"
click at [207, 349] on html "Your Mini Site Contacts People Marketing Workflows Campaigns Metrics & Events S…" at bounding box center [587, 291] width 1175 height 583
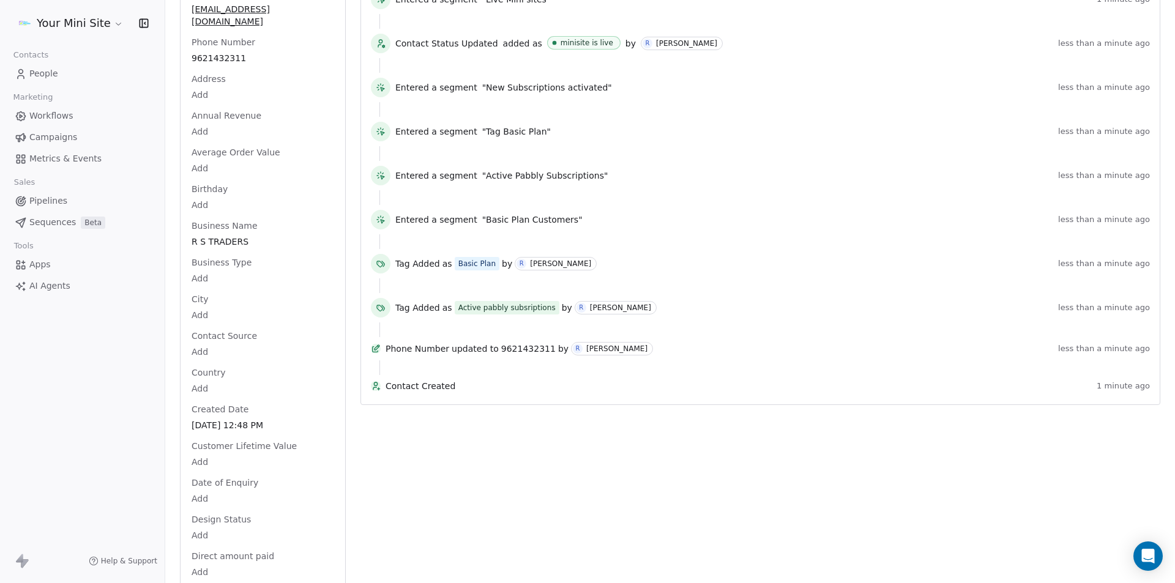
scroll to position [378, 0]
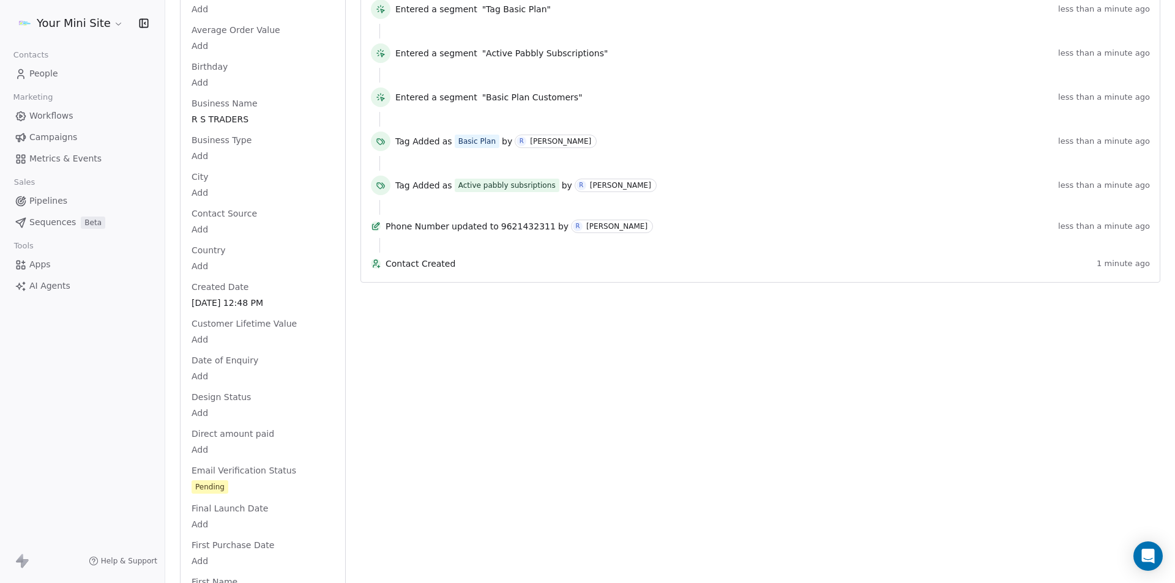
click at [205, 297] on span "Oct 04, 2025 12:48 PM" at bounding box center [262, 303] width 143 height 12
click at [205, 297] on span "Oct 04, 2025 12:48 PM" at bounding box center [262, 303] width 141 height 12
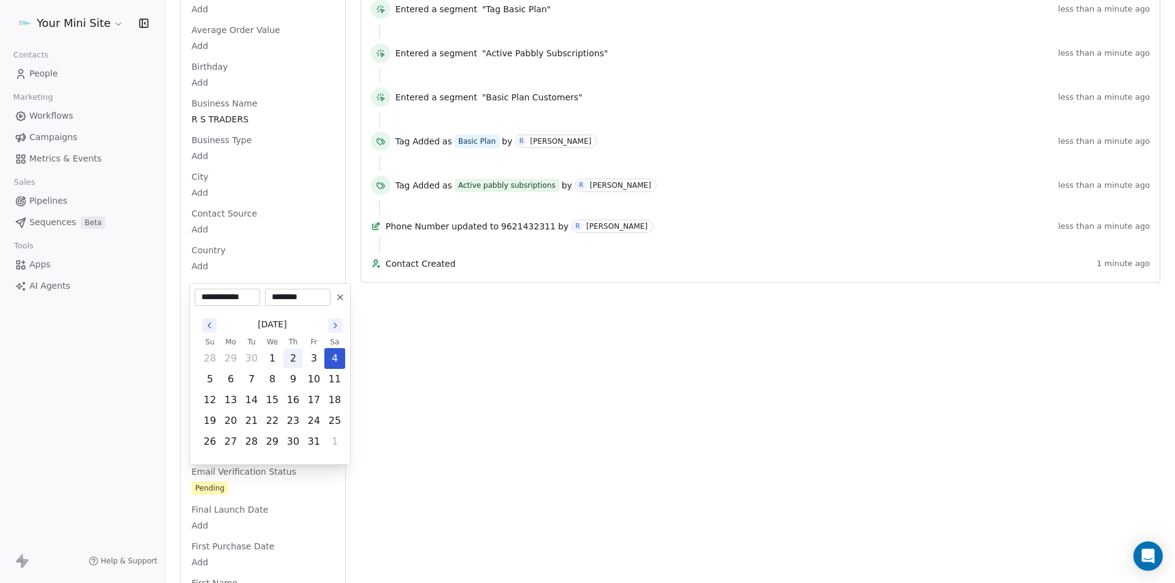
click at [293, 358] on button "2" at bounding box center [293, 359] width 20 height 20
type input "**********"
click at [132, 348] on html "Your Mini Site Contacts People Marketing Workflows Campaigns Metrics & Events S…" at bounding box center [587, 291] width 1175 height 583
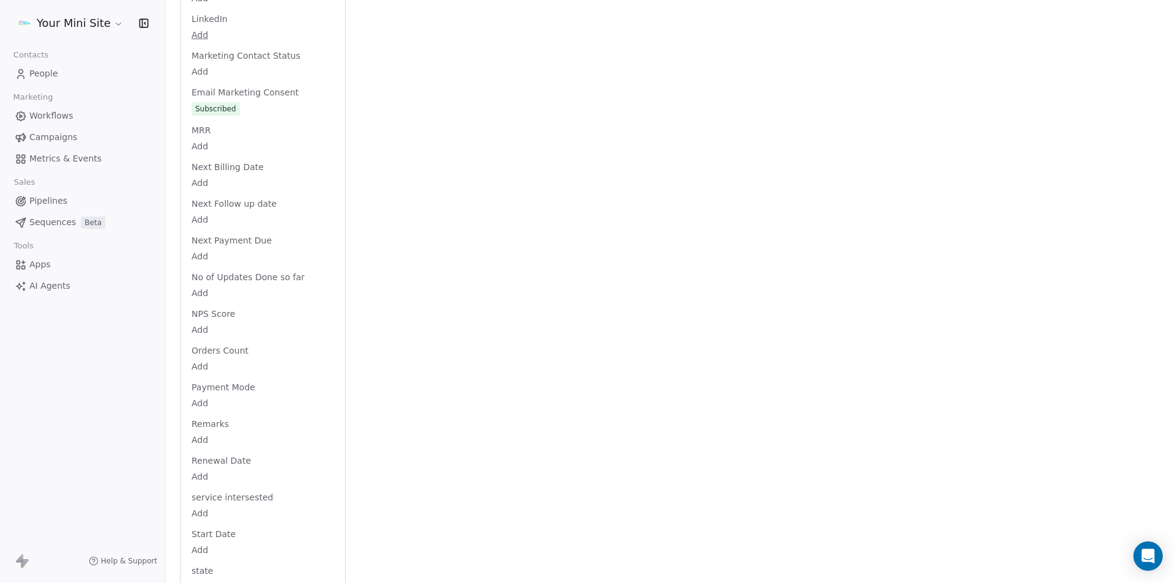
scroll to position [1479, 0]
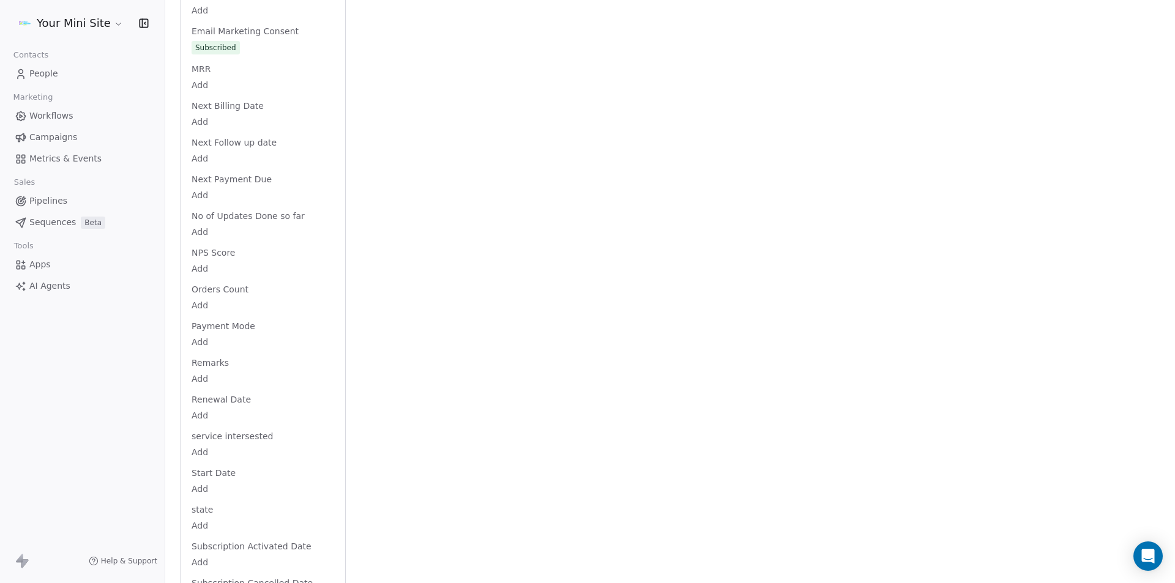
click at [201, 332] on body "Your Mini Site Contacts People Marketing Workflows Campaigns Metrics & Events S…" at bounding box center [587, 291] width 1175 height 583
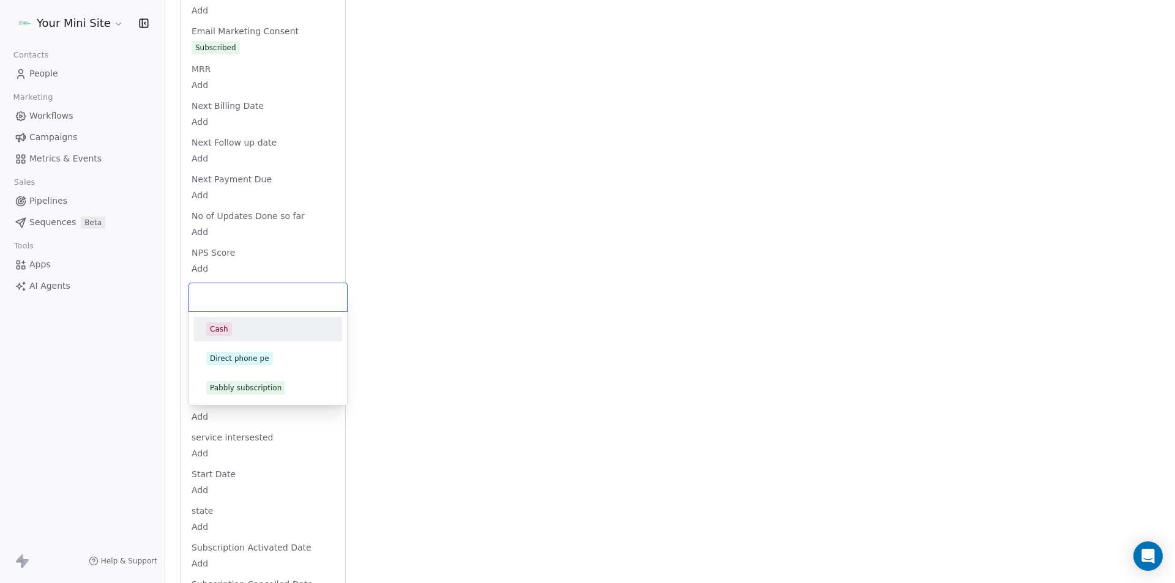
scroll to position [1518, 0]
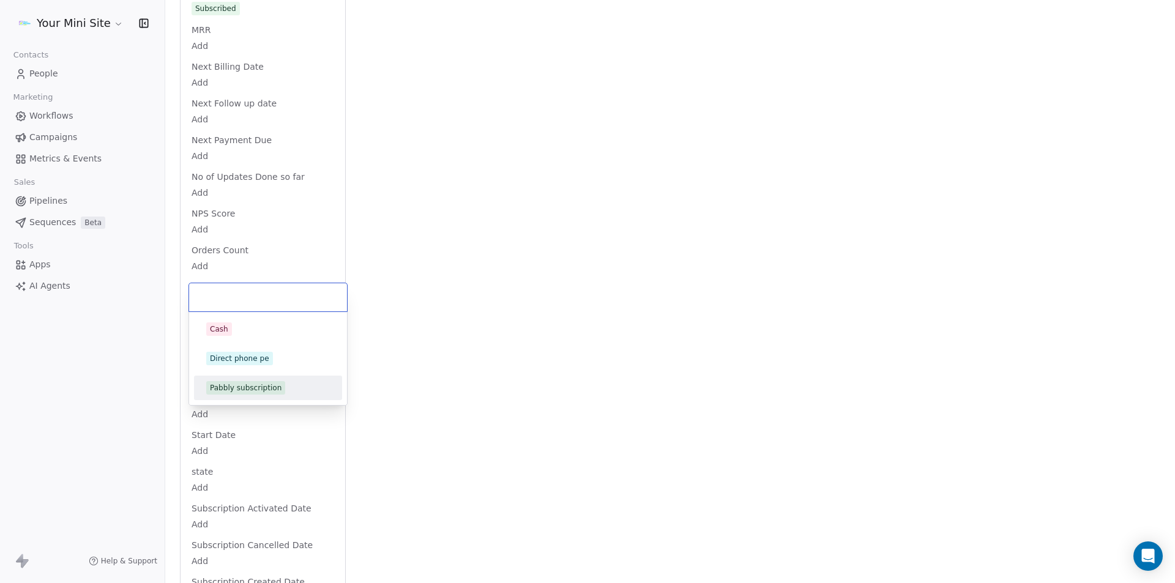
click at [242, 393] on div "Pabbly subscription" at bounding box center [246, 387] width 72 height 11
click at [121, 374] on div "Your Mini Site Contacts People Marketing Workflows Campaigns Metrics & Events S…" at bounding box center [82, 291] width 165 height 583
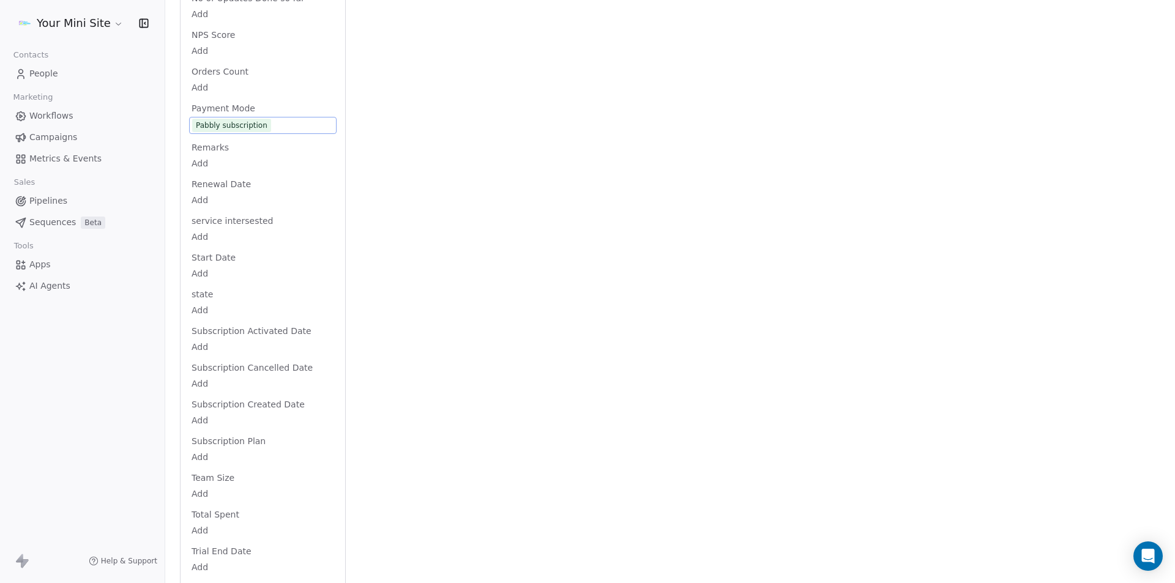
scroll to position [1702, 0]
click at [202, 330] on body "Your Mini Site Contacts People Marketing Workflows Campaigns Metrics & Events S…" at bounding box center [587, 291] width 1175 height 583
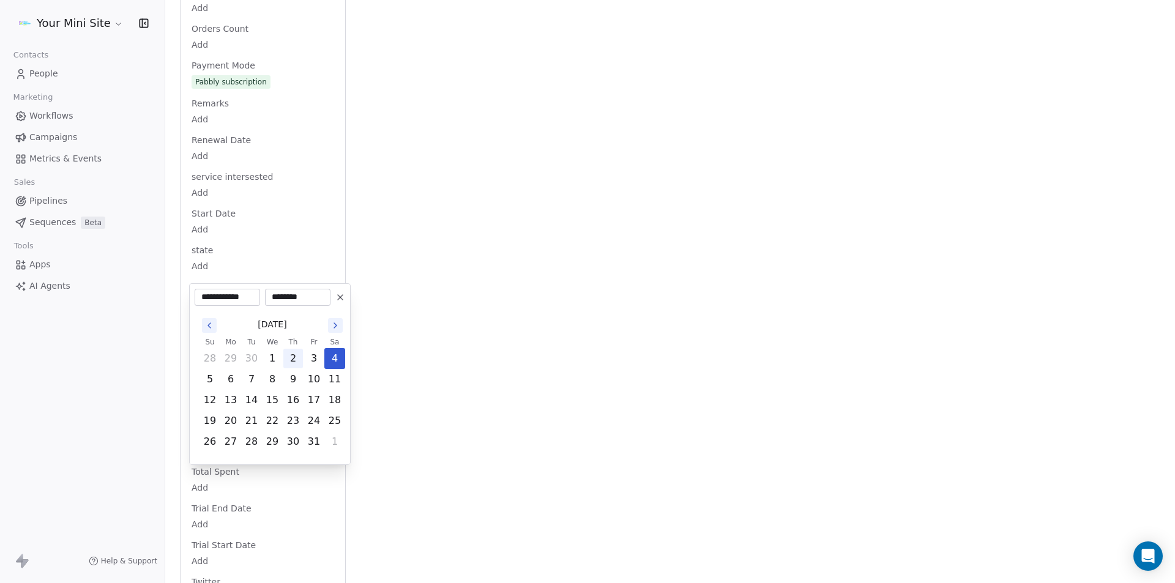
click at [288, 357] on button "2" at bounding box center [293, 359] width 20 height 20
type input "**********"
click at [474, 361] on html "Your Mini Site Contacts People Marketing Workflows Campaigns Metrics & Events S…" at bounding box center [587, 291] width 1175 height 583
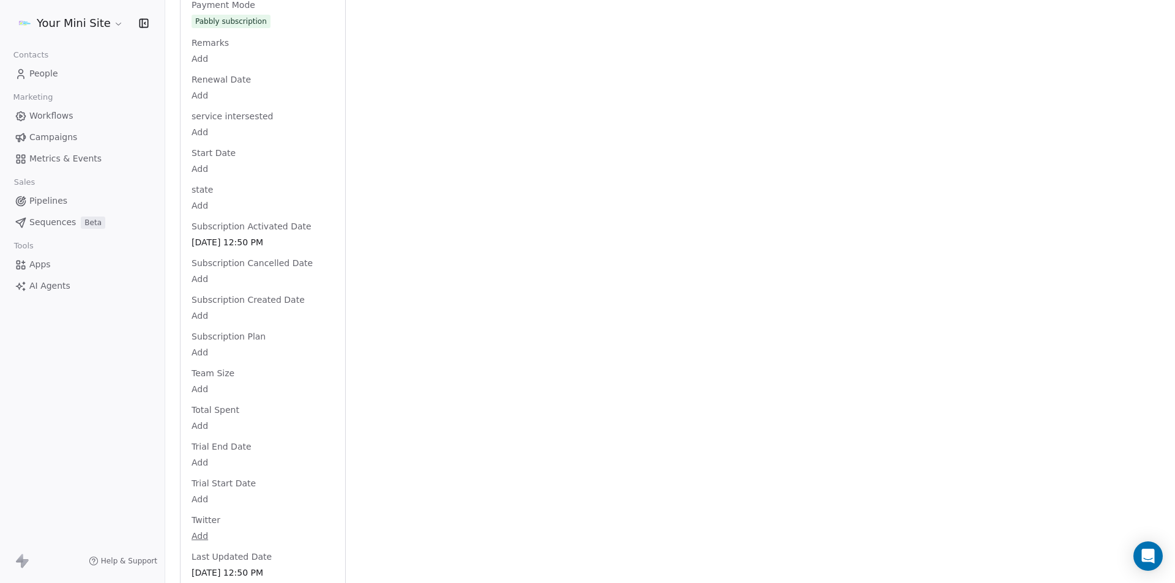
scroll to position [1908, 0]
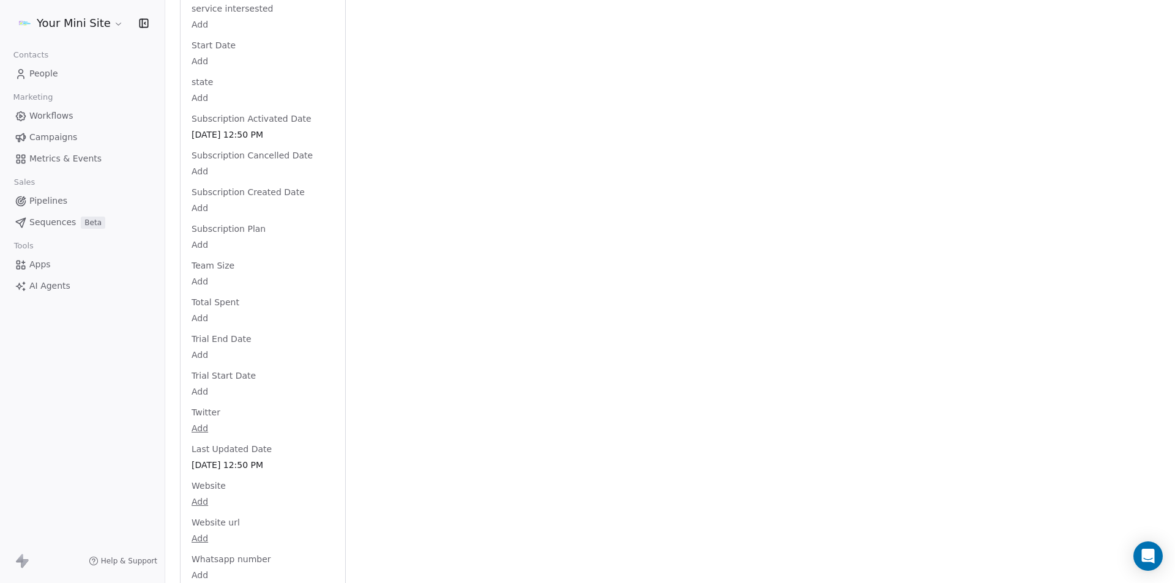
click at [198, 487] on body "Your Mini Site Contacts People Marketing Workflows Campaigns Metrics & Events S…" at bounding box center [587, 291] width 1175 height 583
click at [199, 487] on input "url" at bounding box center [258, 496] width 132 height 24
type input "**********"
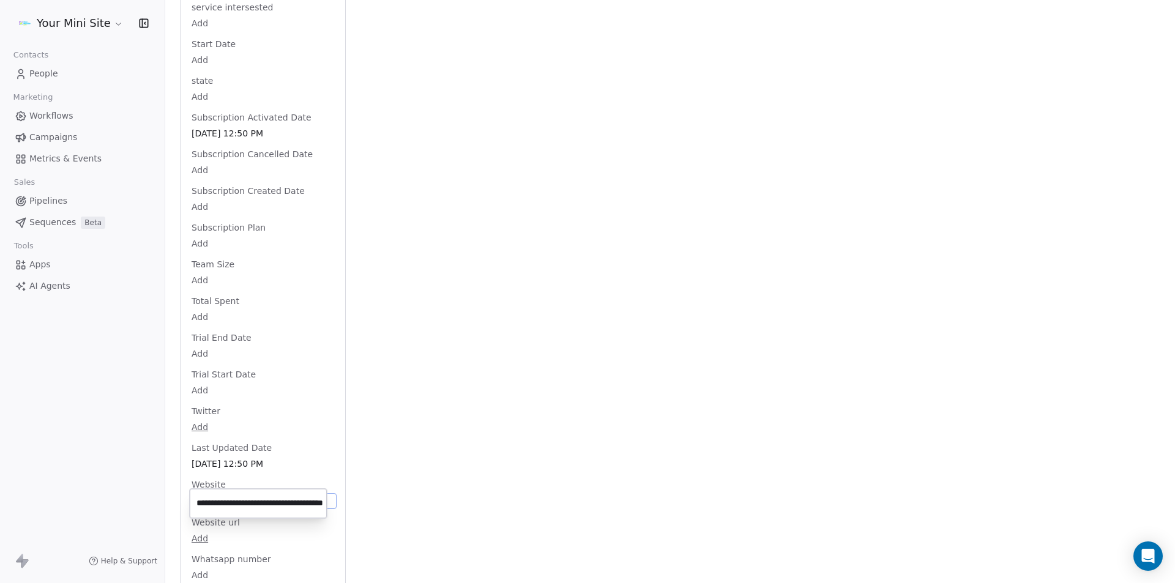
scroll to position [1902, 0]
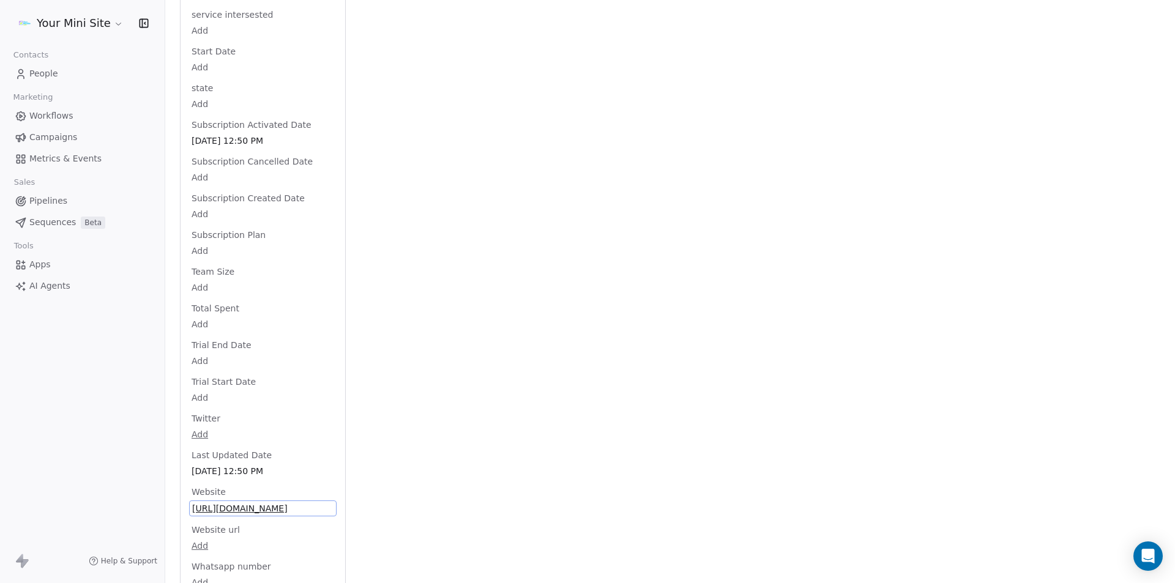
click at [67, 69] on link "People" at bounding box center [82, 74] width 145 height 20
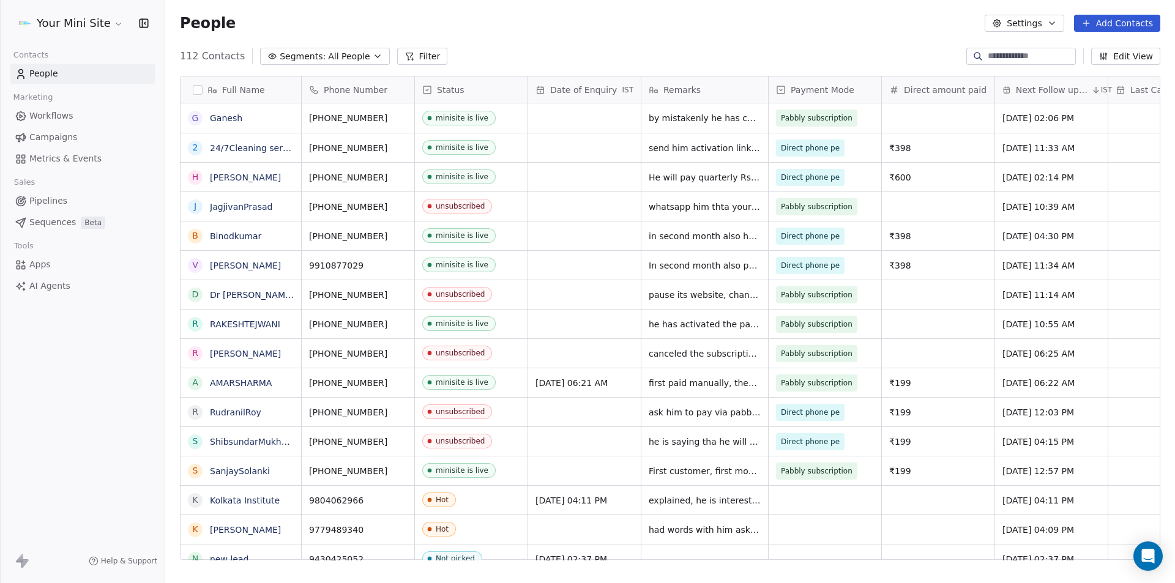
scroll to position [503, 1000]
click at [330, 50] on span "All People" at bounding box center [349, 56] width 42 height 13
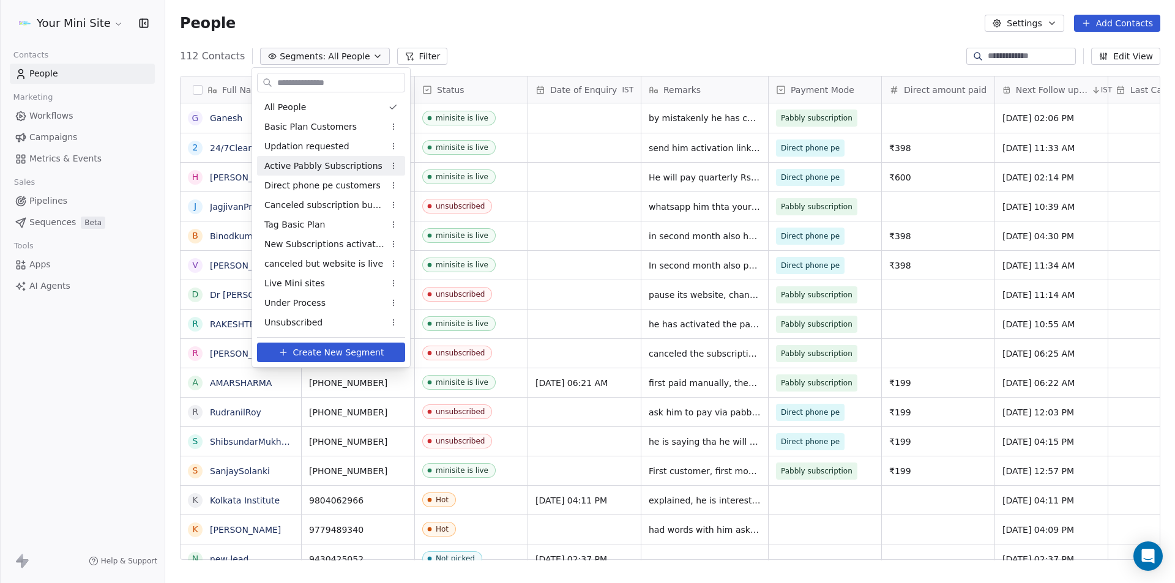
click at [307, 170] on span "Active Pabbly Subscriptions" at bounding box center [323, 166] width 118 height 13
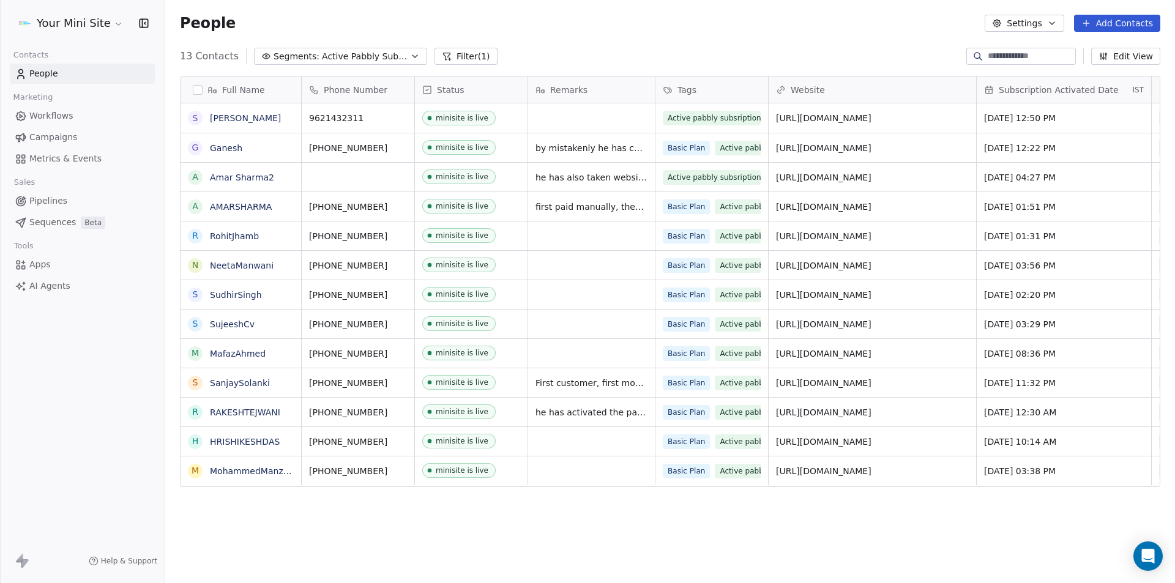
click at [682, 533] on div "Full Name S Sanjeev Kumar G Ganesh A Amar Sharma2 A AMARSHARMA R RohitJhamb N N…" at bounding box center [669, 322] width 1009 height 513
click at [75, 74] on link "People" at bounding box center [82, 74] width 145 height 20
drag, startPoint x: 314, startPoint y: 25, endPoint x: 287, endPoint y: 5, distance: 34.1
click at [313, 26] on div "People Settings Add Contacts" at bounding box center [670, 23] width 980 height 17
click at [620, 43] on div "People Settings Add Contacts" at bounding box center [669, 23] width 1009 height 46
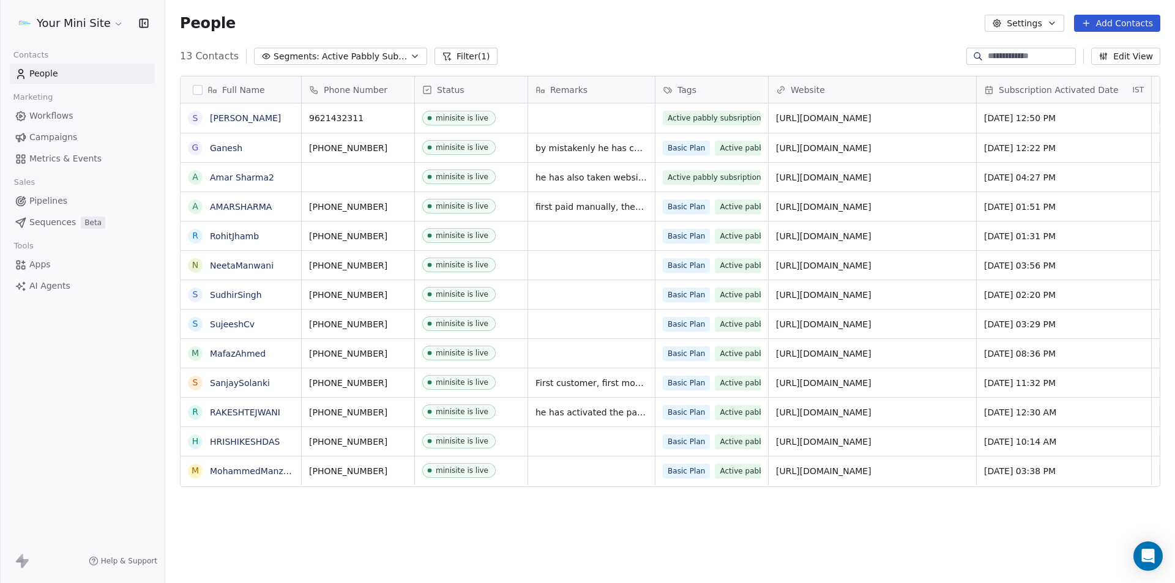
click at [640, 31] on div "People Settings Add Contacts" at bounding box center [670, 23] width 980 height 17
click at [645, 18] on div "People Settings Add Contacts" at bounding box center [670, 23] width 980 height 17
click at [944, 533] on div "Full Name S Sanjeev Kumar G Ganesh A Amar Sharma2 A AMARSHARMA R RohitJhamb N N…" at bounding box center [669, 322] width 1009 height 513
click at [539, 17] on div "People Settings Add Contacts" at bounding box center [670, 23] width 980 height 17
click at [501, 527] on div "Full Name S Sanjeev Kumar G Ganesh A Amar Sharma2 A AMARSHARMA R RohitJhamb N N…" at bounding box center [669, 322] width 1009 height 513
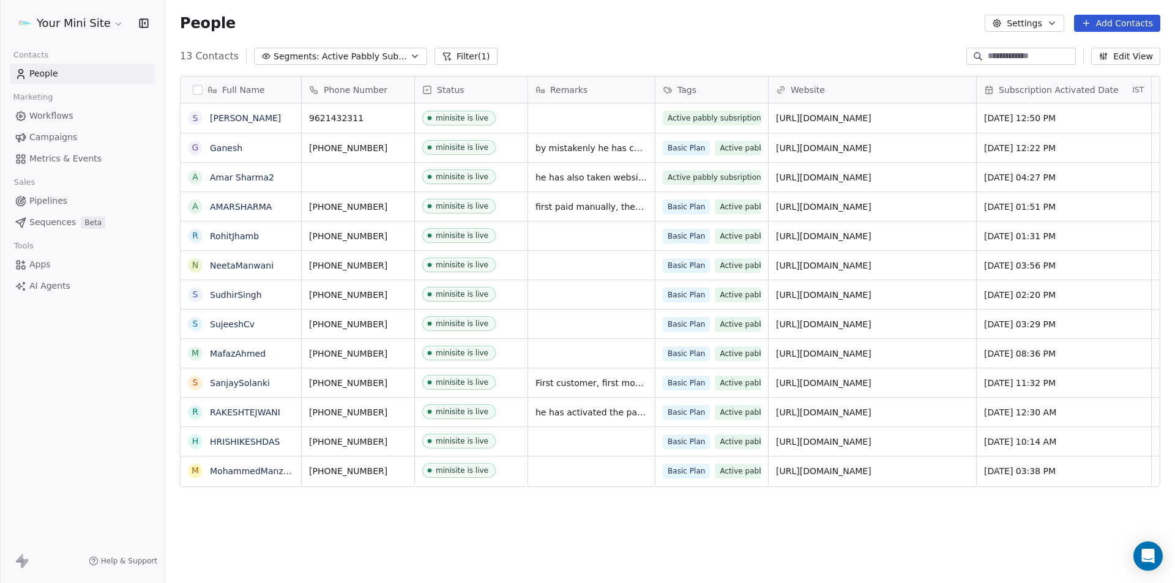
click at [552, 20] on div "People Settings Add Contacts" at bounding box center [670, 23] width 980 height 17
click at [774, 38] on div "People Settings Add Contacts" at bounding box center [669, 23] width 1009 height 46
click at [507, 25] on div "People Settings Add Contacts" at bounding box center [670, 23] width 980 height 17
click at [130, 70] on link "People" at bounding box center [82, 74] width 145 height 20
click at [1031, 60] on input at bounding box center [1030, 56] width 86 height 12
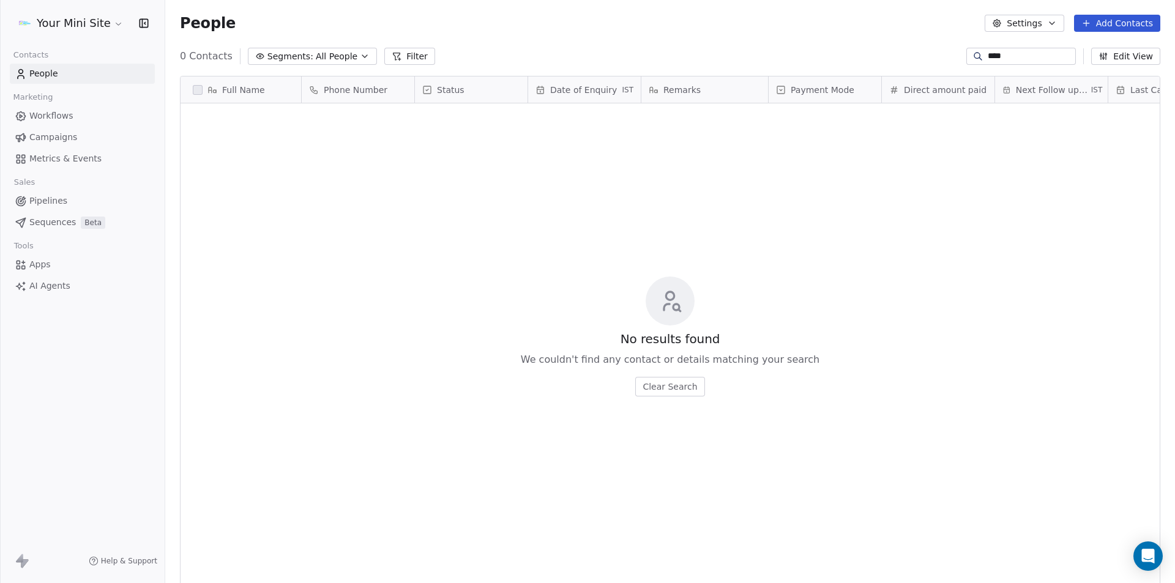
type input "****"
click at [596, 184] on div "No results found We couldn't find any contact or details matching your search C…" at bounding box center [669, 336] width 979 height 461
click at [125, 77] on link "People" at bounding box center [82, 74] width 145 height 20
click at [72, 74] on link "People" at bounding box center [82, 74] width 145 height 20
click at [299, 59] on span "Segments:" at bounding box center [290, 56] width 46 height 13
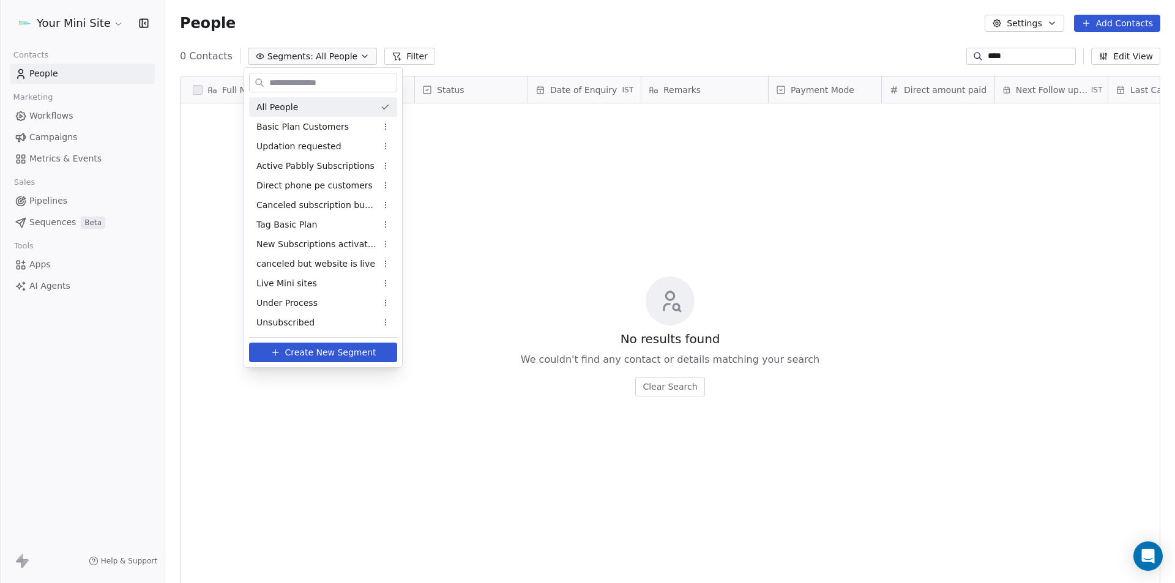
click at [258, 106] on span "All People" at bounding box center [277, 107] width 42 height 13
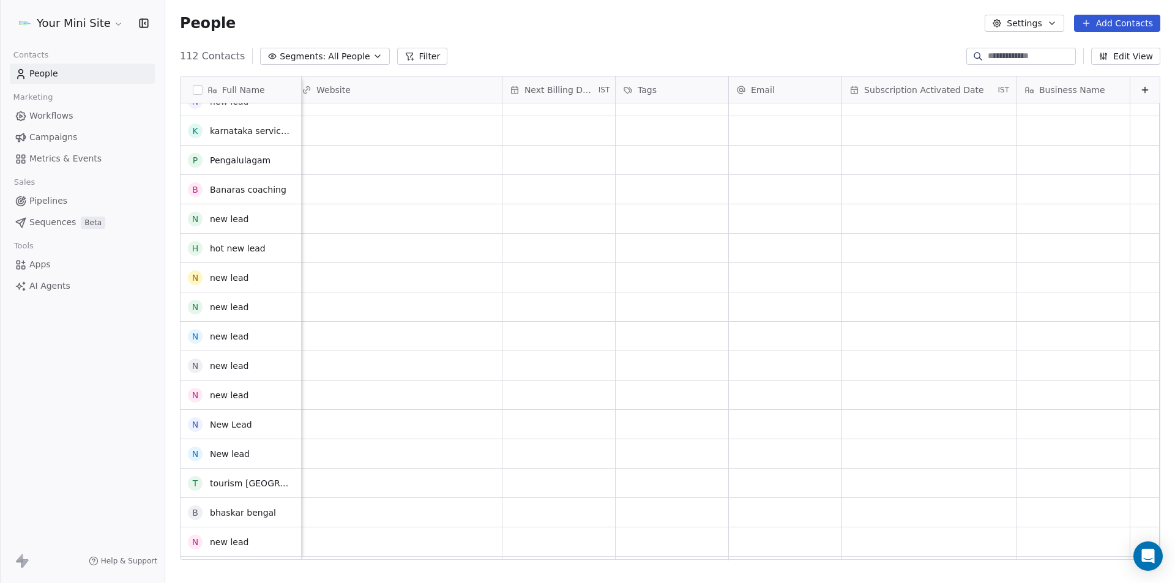
scroll to position [1407, 0]
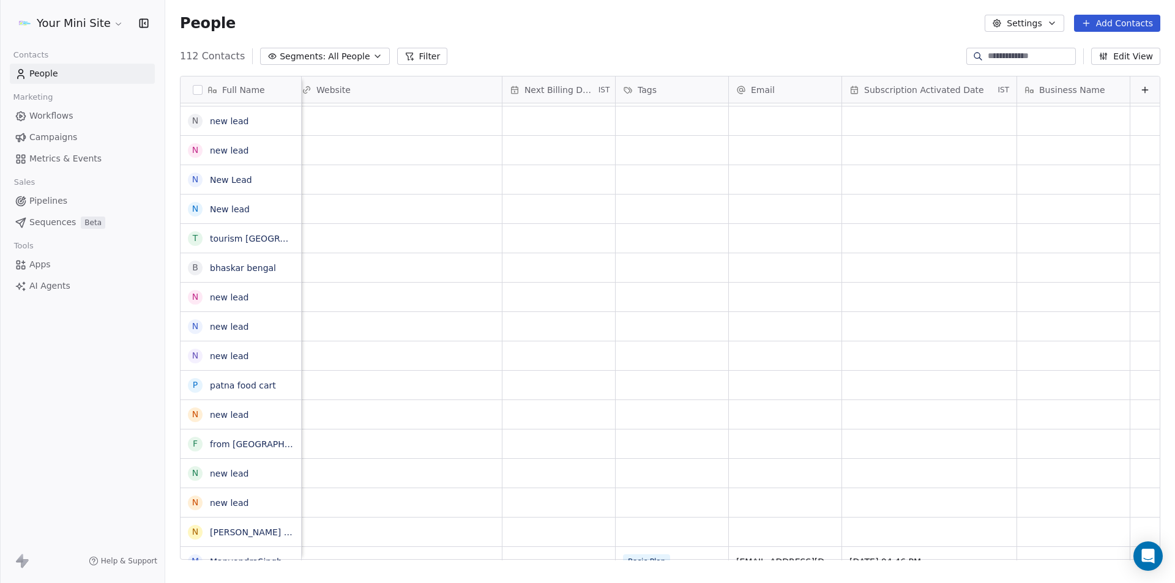
click at [139, 356] on div "Your Mini Site Contacts People Marketing Workflows Campaigns Metrics & Events S…" at bounding box center [82, 291] width 165 height 583
click at [436, 18] on div "People Settings Add Contacts" at bounding box center [670, 23] width 980 height 17
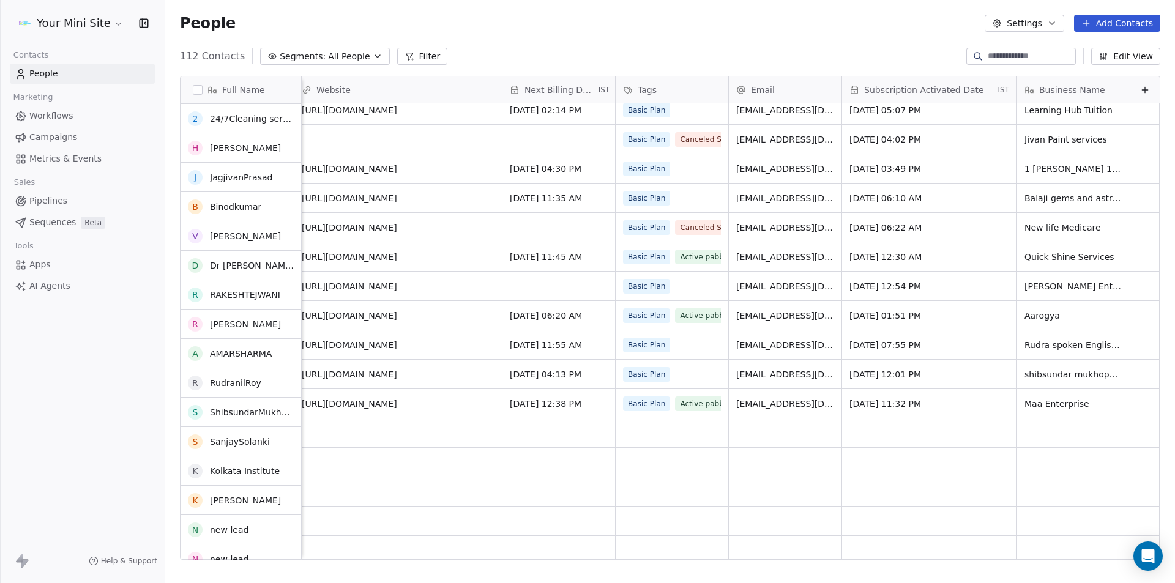
scroll to position [0, 0]
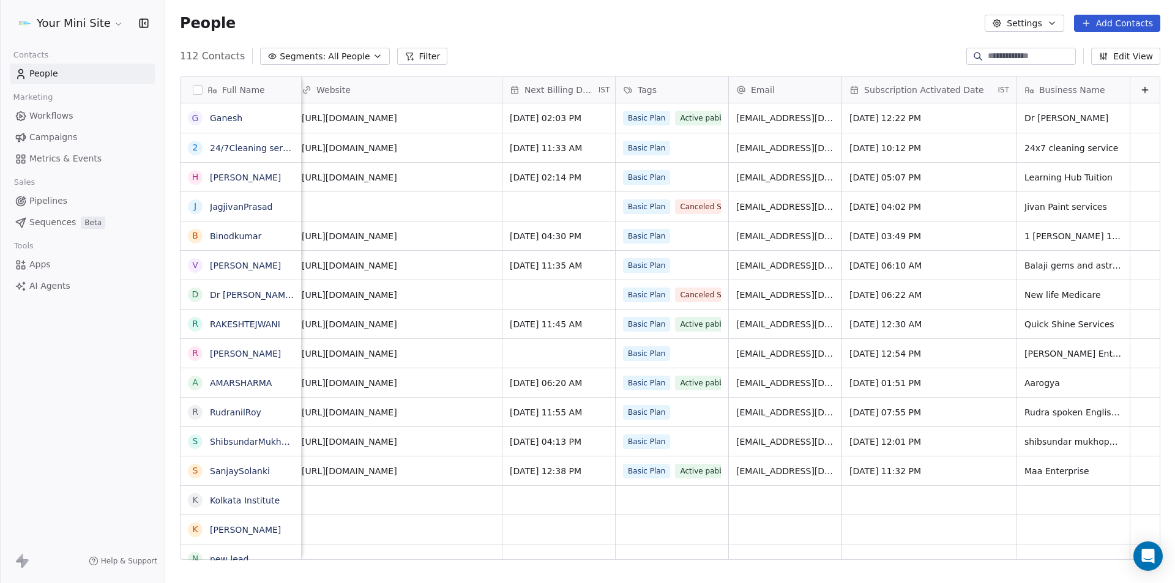
click at [104, 449] on div "Your Mini Site Contacts People Marketing Workflows Campaigns Metrics & Events S…" at bounding box center [82, 291] width 165 height 583
click at [39, 80] on span "People" at bounding box center [43, 73] width 29 height 13
click at [319, 24] on div "People Settings Add Contacts" at bounding box center [670, 23] width 980 height 17
click at [495, 31] on div "People Settings Add Contacts" at bounding box center [670, 23] width 980 height 17
click at [436, 43] on div "People Settings Add Contacts" at bounding box center [669, 23] width 1009 height 46
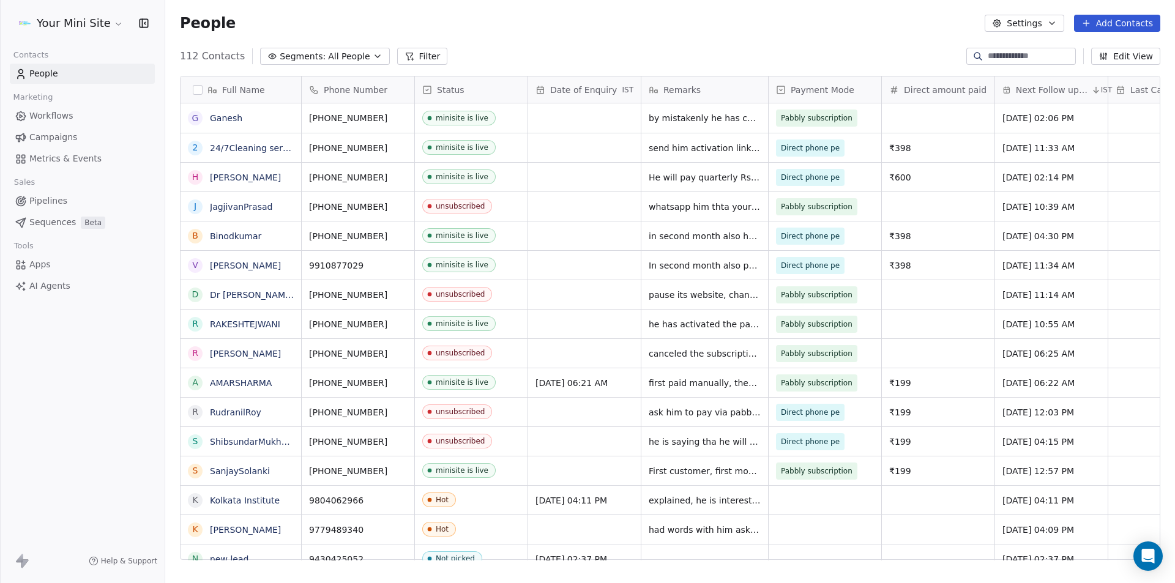
click at [467, 34] on div "People Settings Add Contacts" at bounding box center [669, 23] width 1009 height 46
click at [711, 40] on div "People Settings Add Contacts" at bounding box center [669, 23] width 1009 height 46
click at [91, 21] on html "Your Mini Site Contacts People Marketing Workflows Campaigns Metrics & Events S…" at bounding box center [587, 291] width 1175 height 583
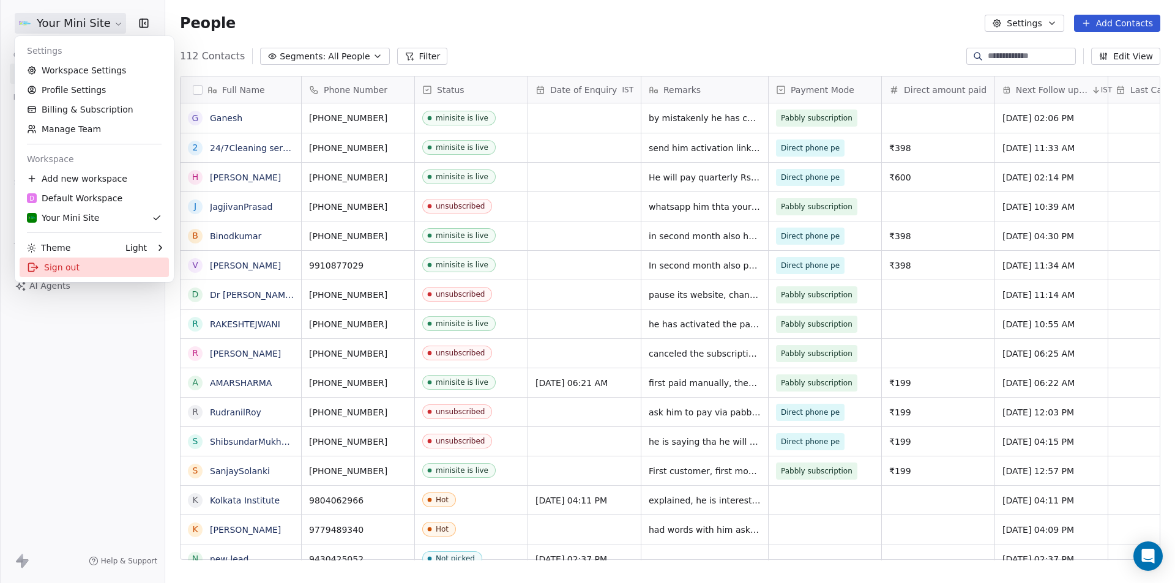
click at [51, 266] on div "Sign out" at bounding box center [94, 268] width 149 height 20
